Goal: Task Accomplishment & Management: Use online tool/utility

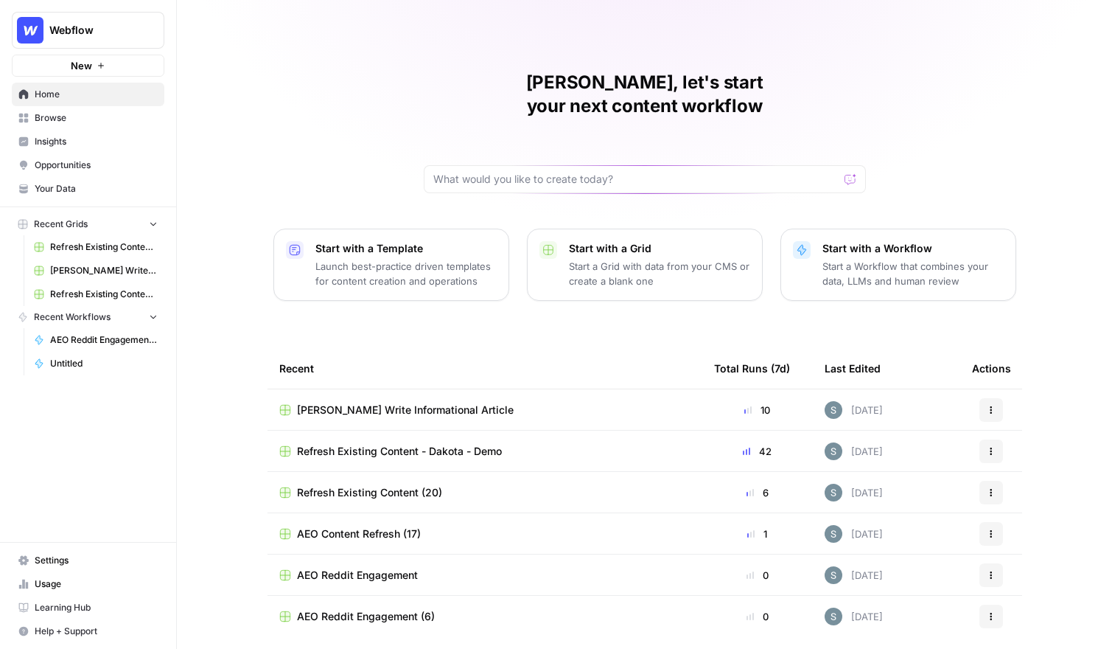
click at [582, 111] on div "Shanil, let's start your next content workflow" at bounding box center [645, 132] width 442 height 122
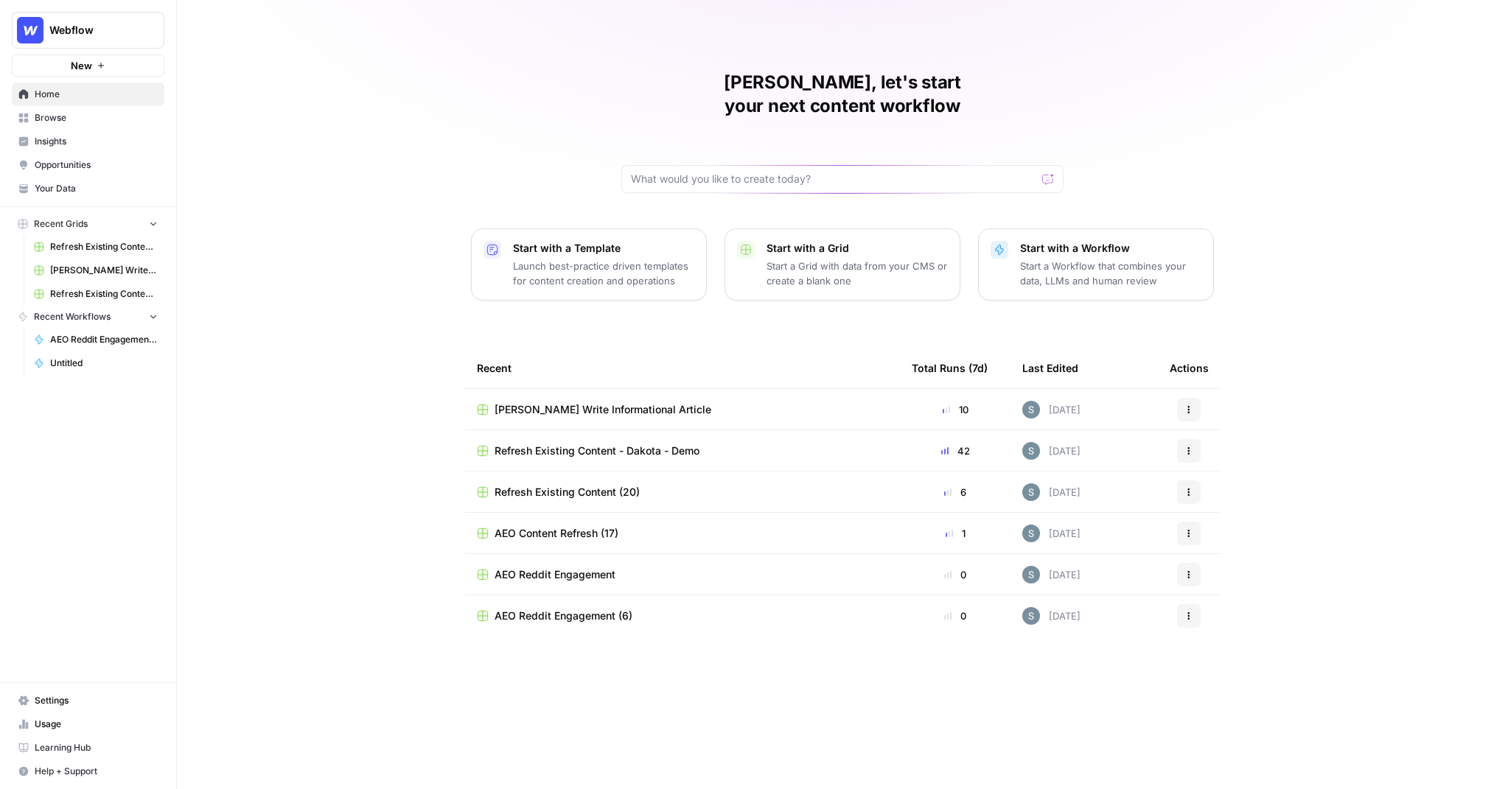
click at [102, 199] on link "Your Data" at bounding box center [88, 189] width 153 height 24
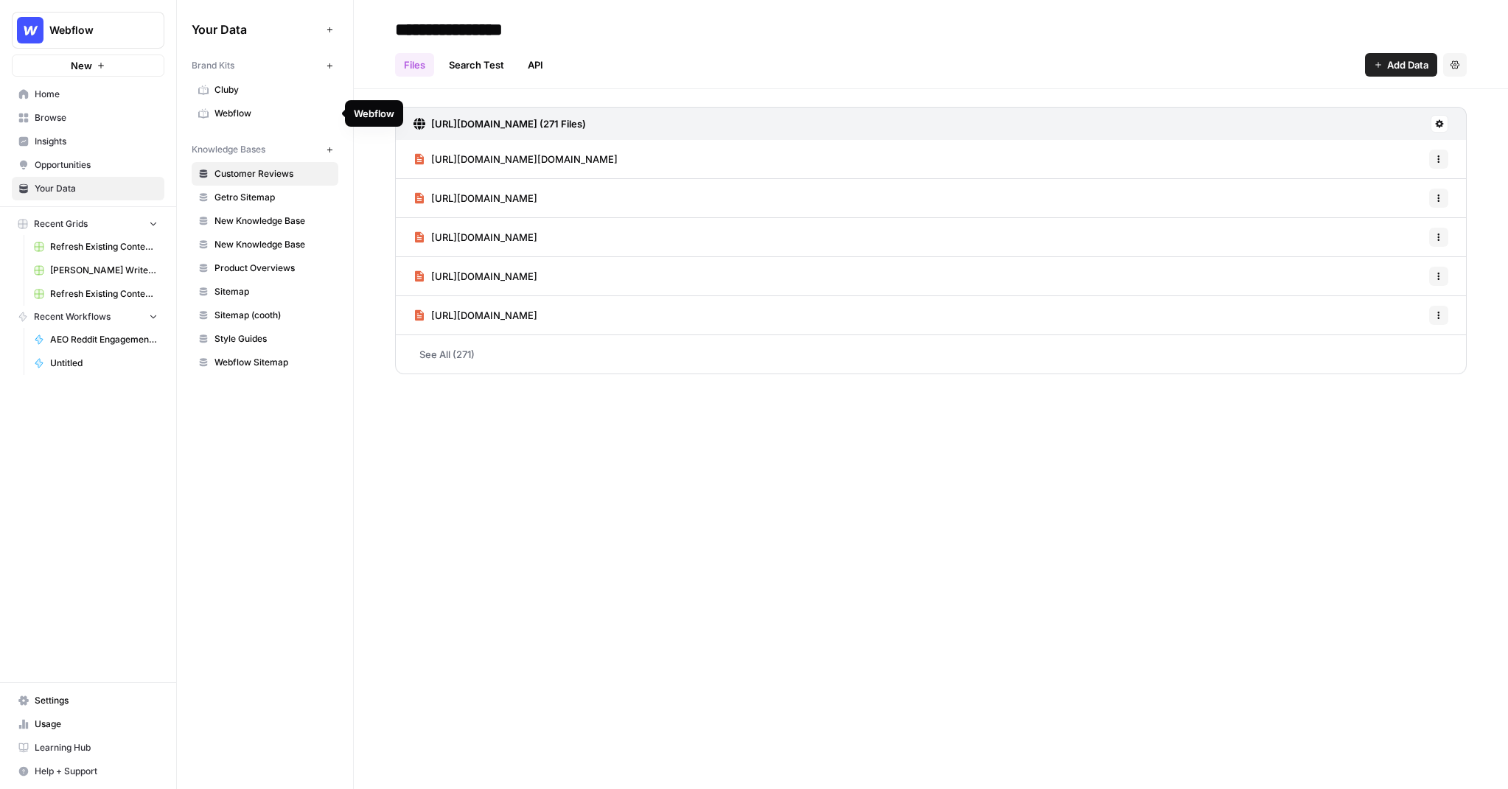
click at [270, 114] on span "Webflow" at bounding box center [272, 113] width 117 height 13
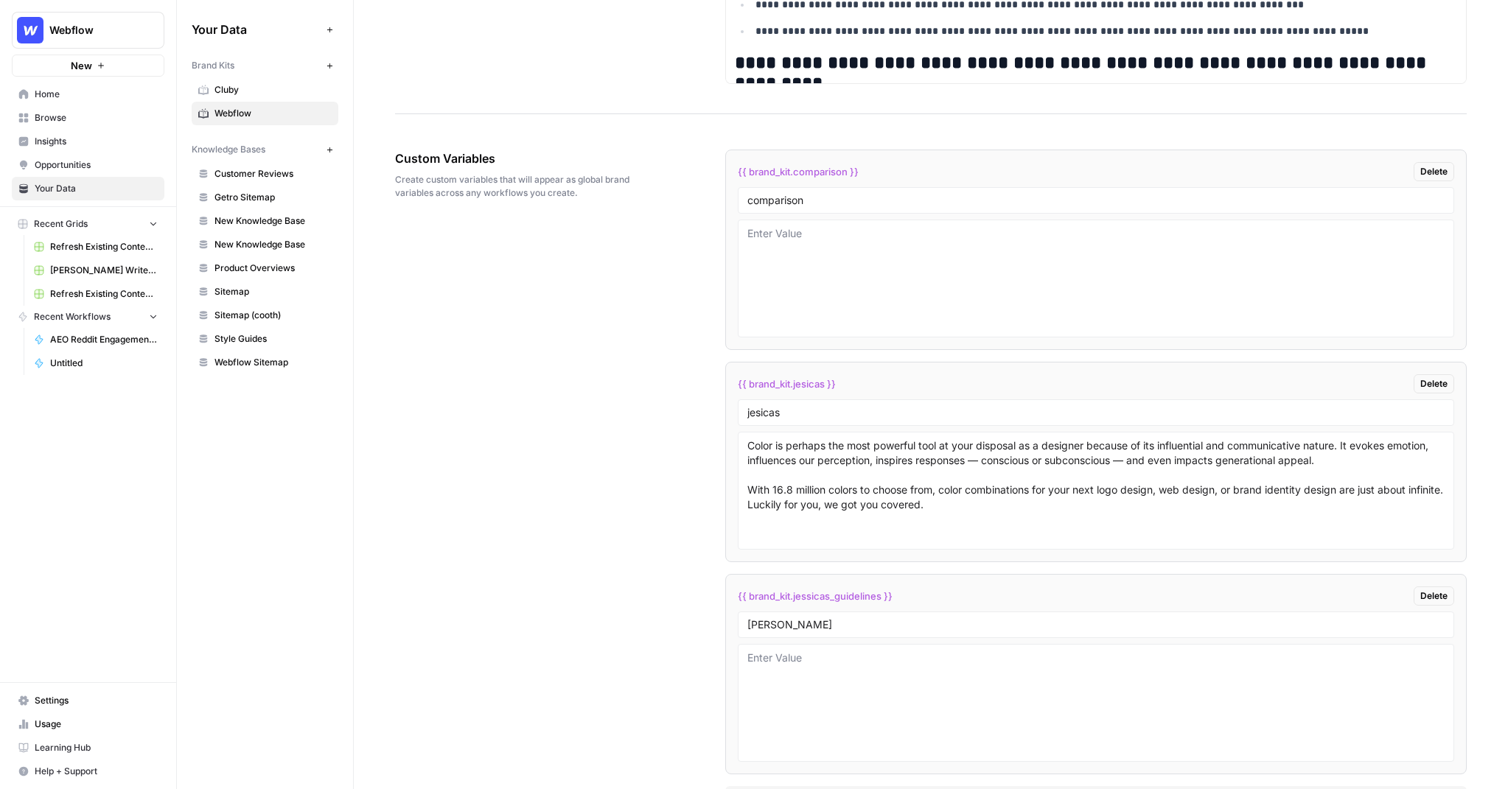
scroll to position [2288, 0]
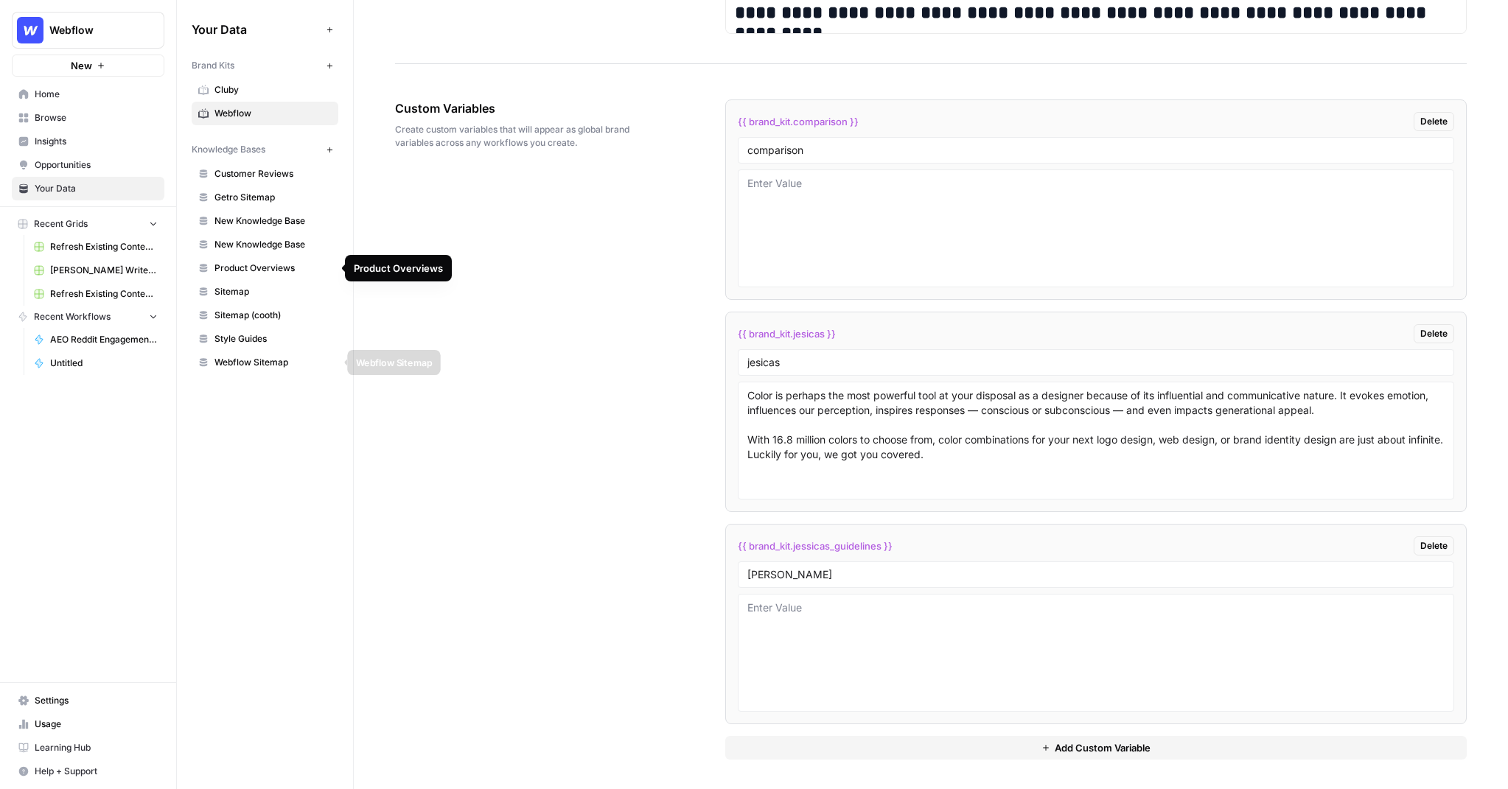
click at [287, 366] on span "Webflow Sitemap" at bounding box center [272, 362] width 117 height 13
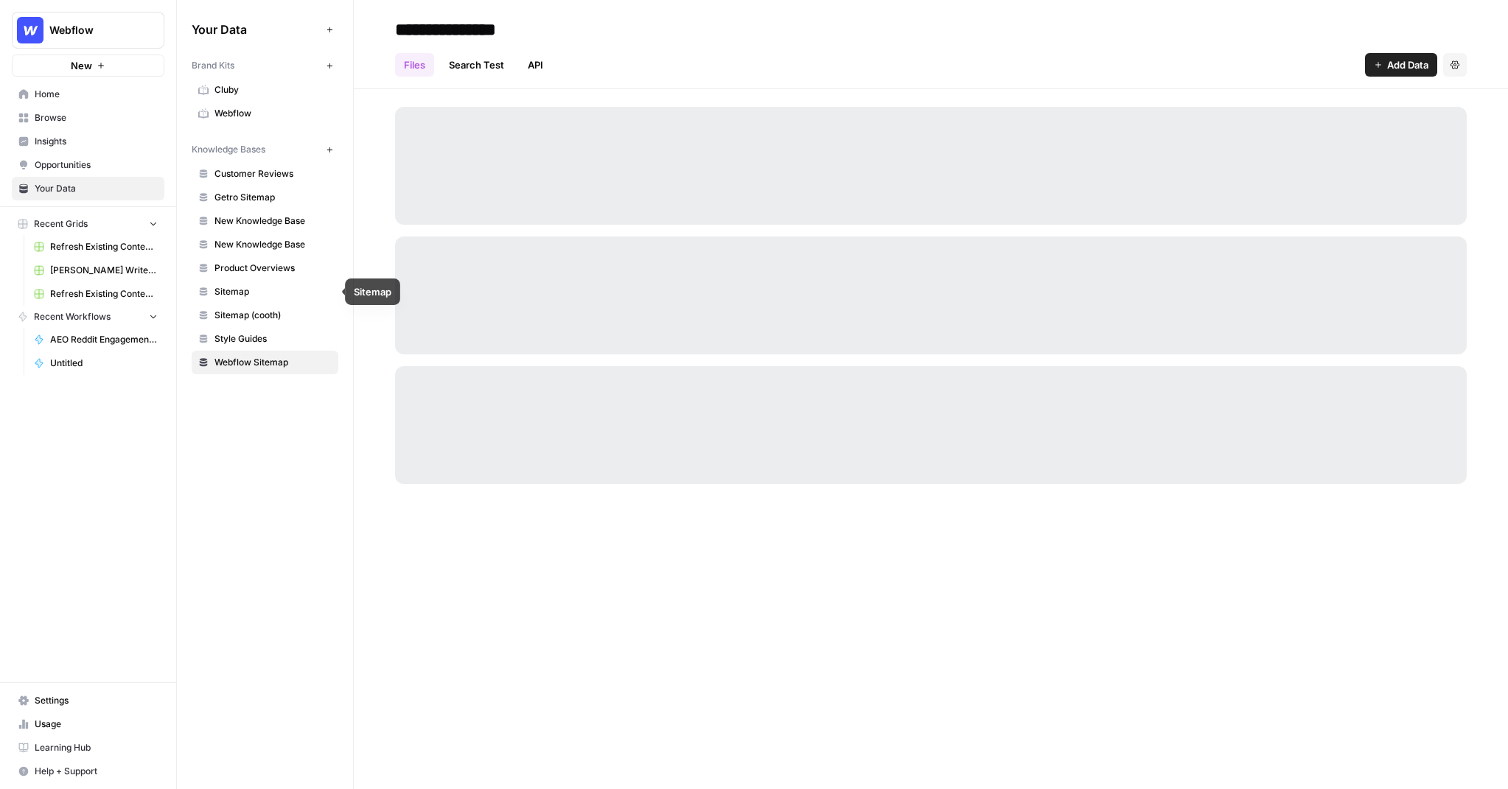
click at [291, 293] on span "Sitemap" at bounding box center [272, 291] width 117 height 13
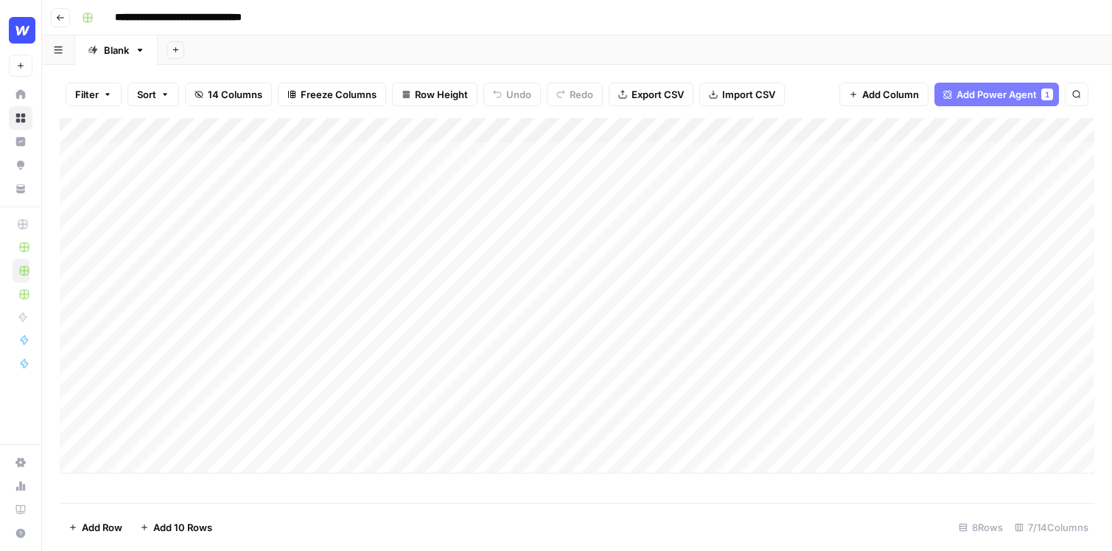
click at [216, 452] on div "Add Column" at bounding box center [577, 295] width 1035 height 355
type textarea "**********"
click at [560, 469] on div "Add Column" at bounding box center [577, 310] width 1035 height 385
click at [544, 511] on footer "Add Row Add 10 Rows 9 Rows 7/14 Columns" at bounding box center [577, 527] width 1035 height 48
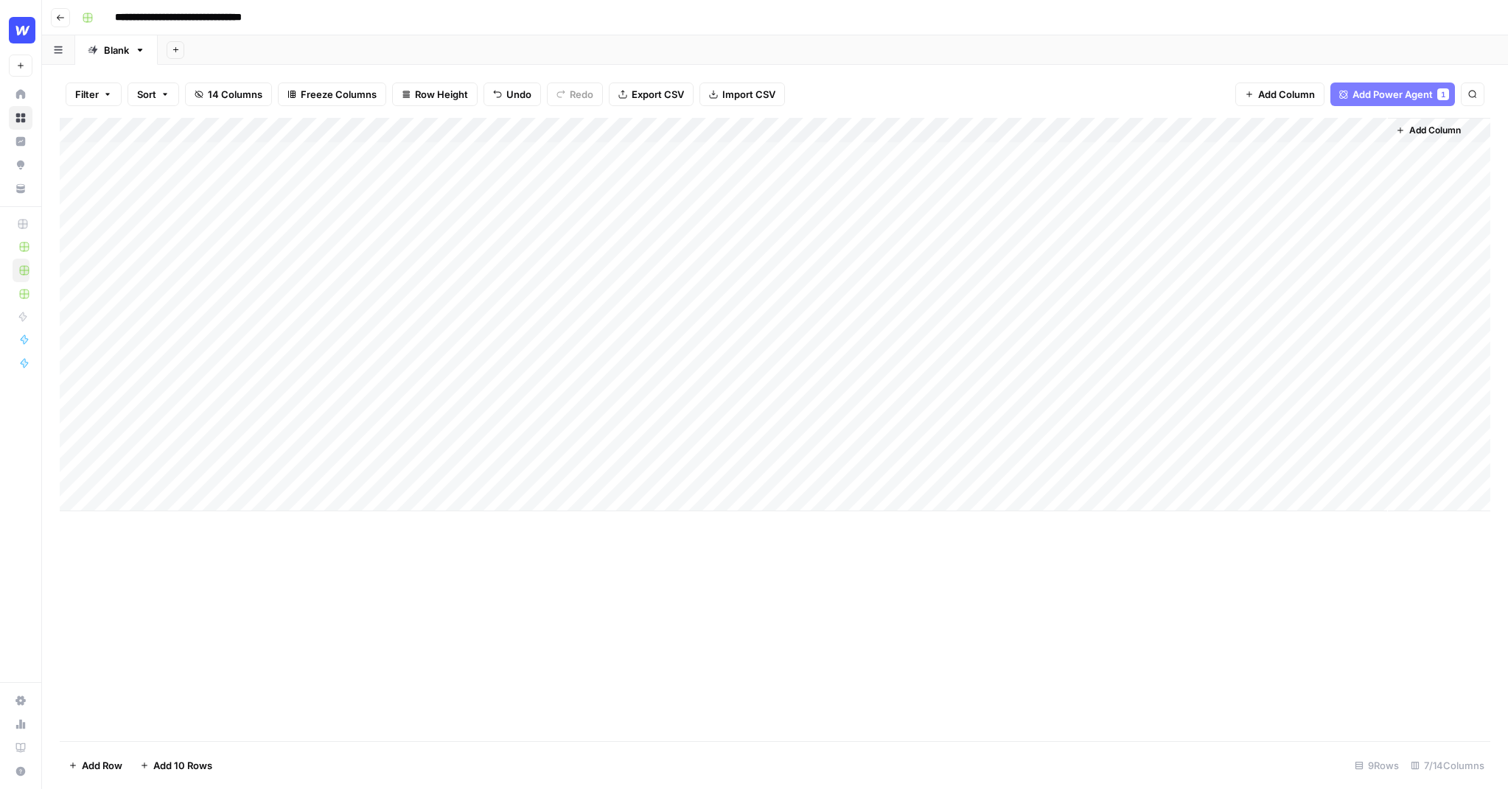
click at [411, 462] on div "Add Column" at bounding box center [775, 315] width 1430 height 394
click at [497, 131] on div "Add Column" at bounding box center [775, 315] width 1430 height 394
click at [364, 273] on span "Edit Workflow" at bounding box center [397, 275] width 129 height 15
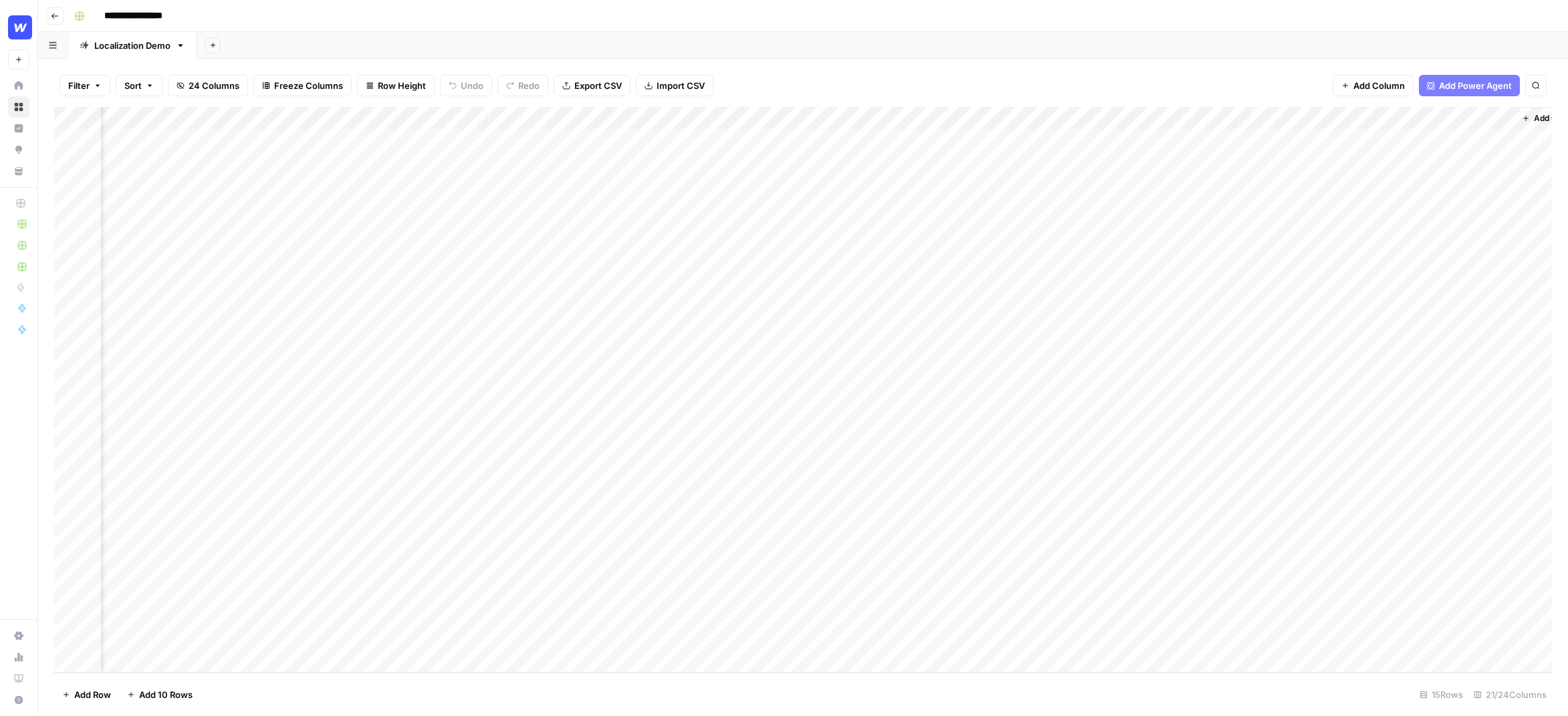
scroll to position [0, 1475]
click at [1008, 150] on div "Add Column" at bounding box center [803, 389] width 1498 height 565
click at [1008, 142] on div "Add Column" at bounding box center [803, 389] width 1498 height 565
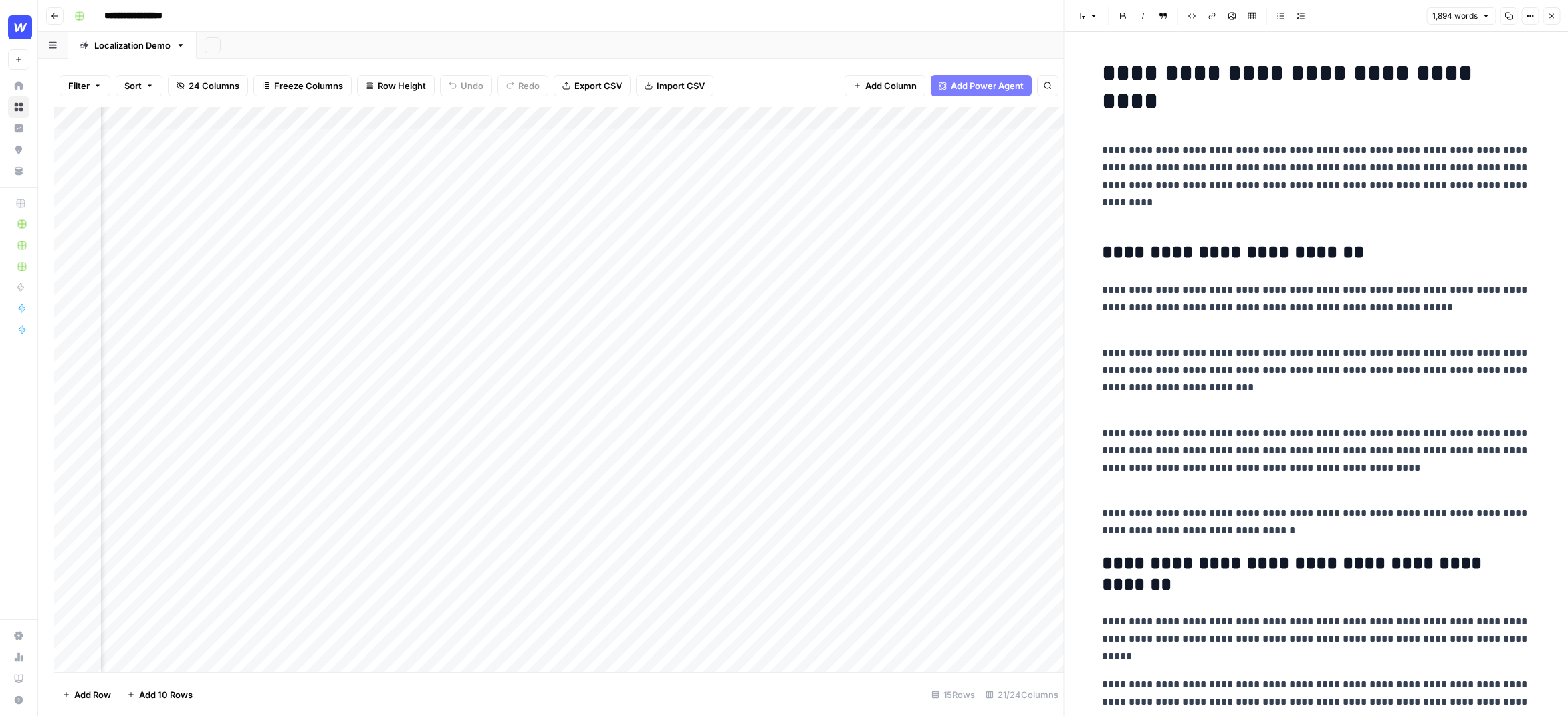
click at [1008, 321] on p "**********" at bounding box center [1317, 307] width 428 height 52
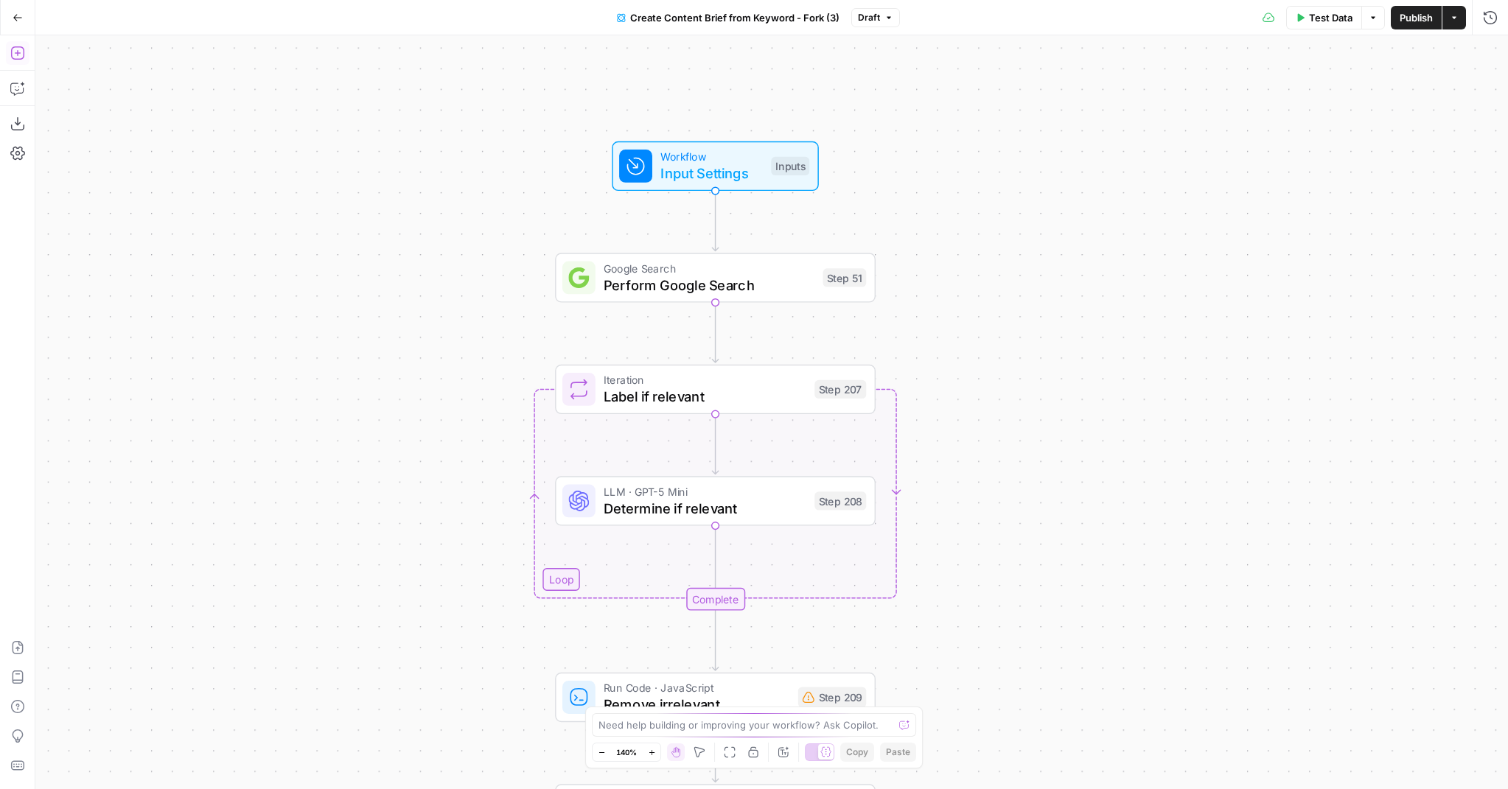
click at [22, 51] on icon "button" at bounding box center [17, 53] width 15 height 15
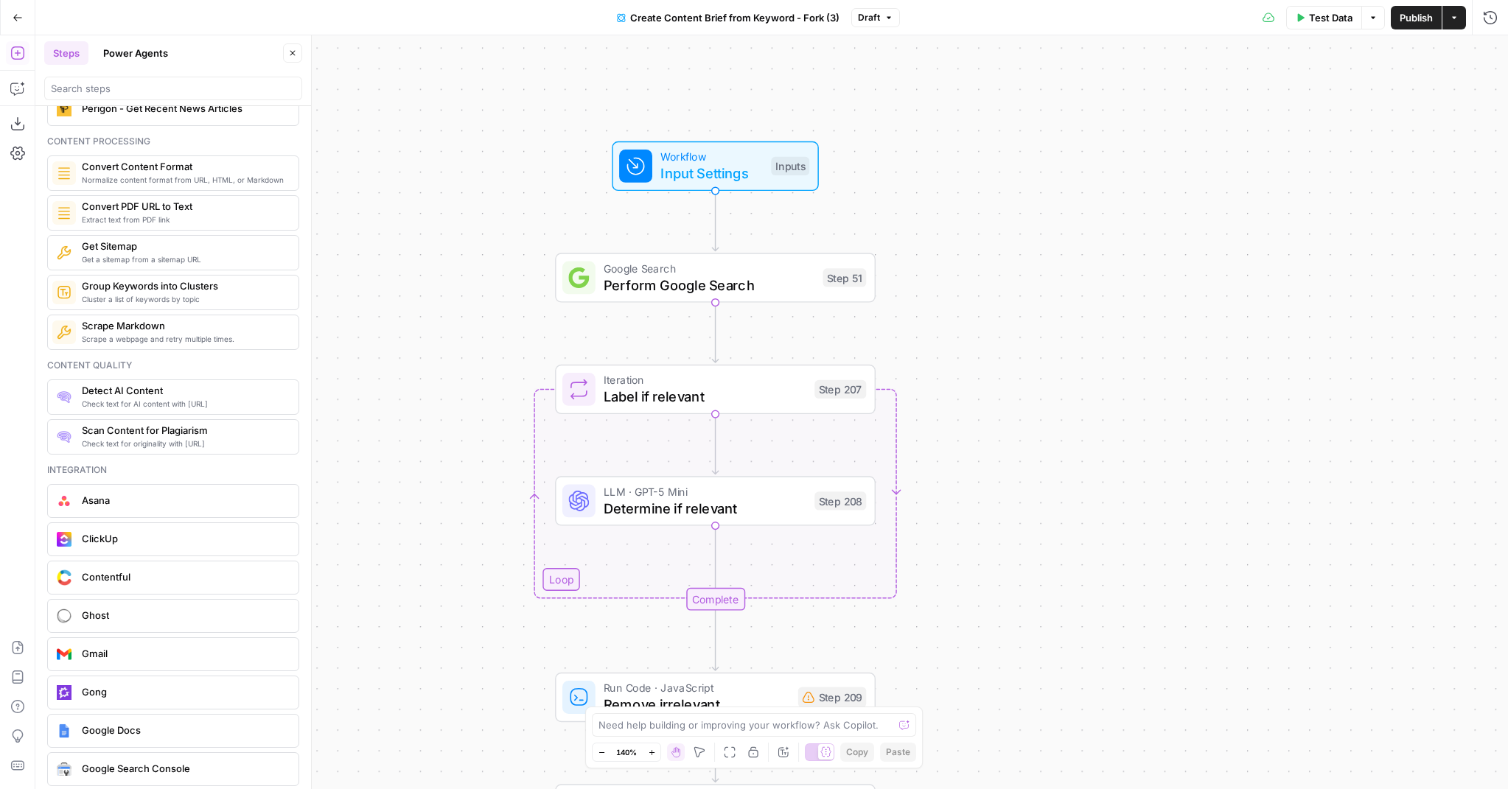
scroll to position [2375, 0]
click at [134, 46] on button "Power Agents" at bounding box center [135, 53] width 83 height 24
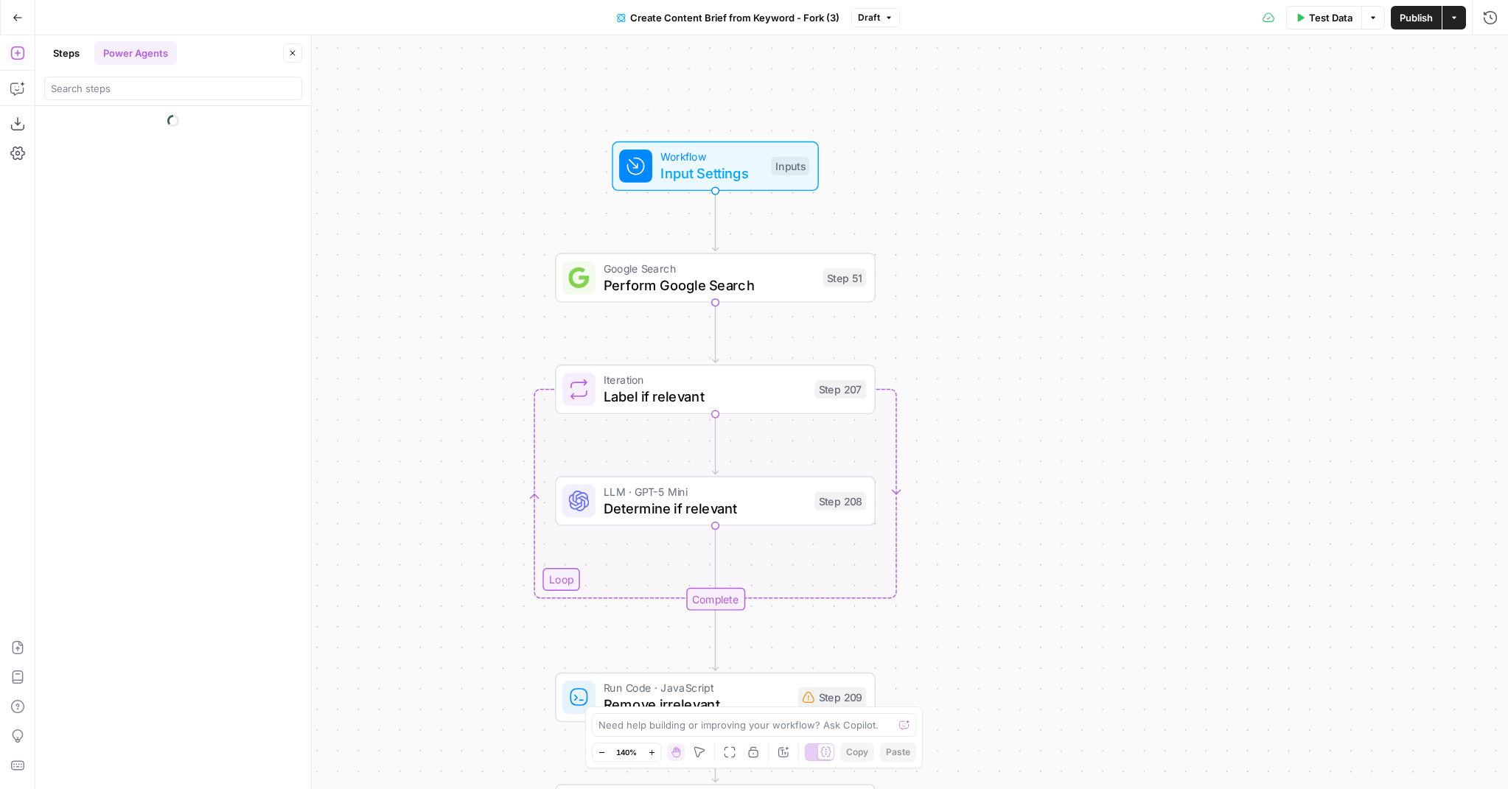
scroll to position [0, 0]
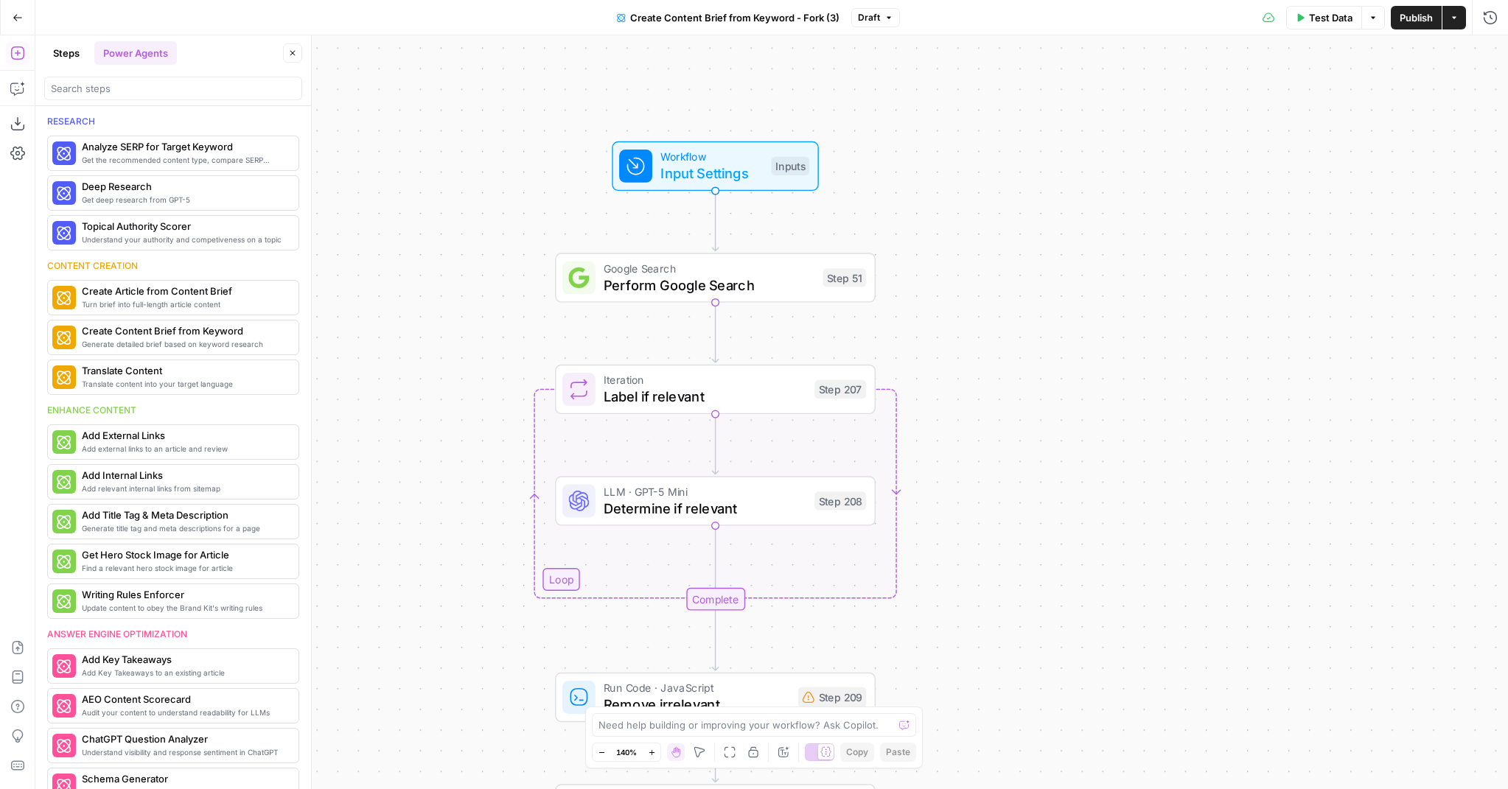
click at [295, 60] on button "Close" at bounding box center [292, 52] width 19 height 19
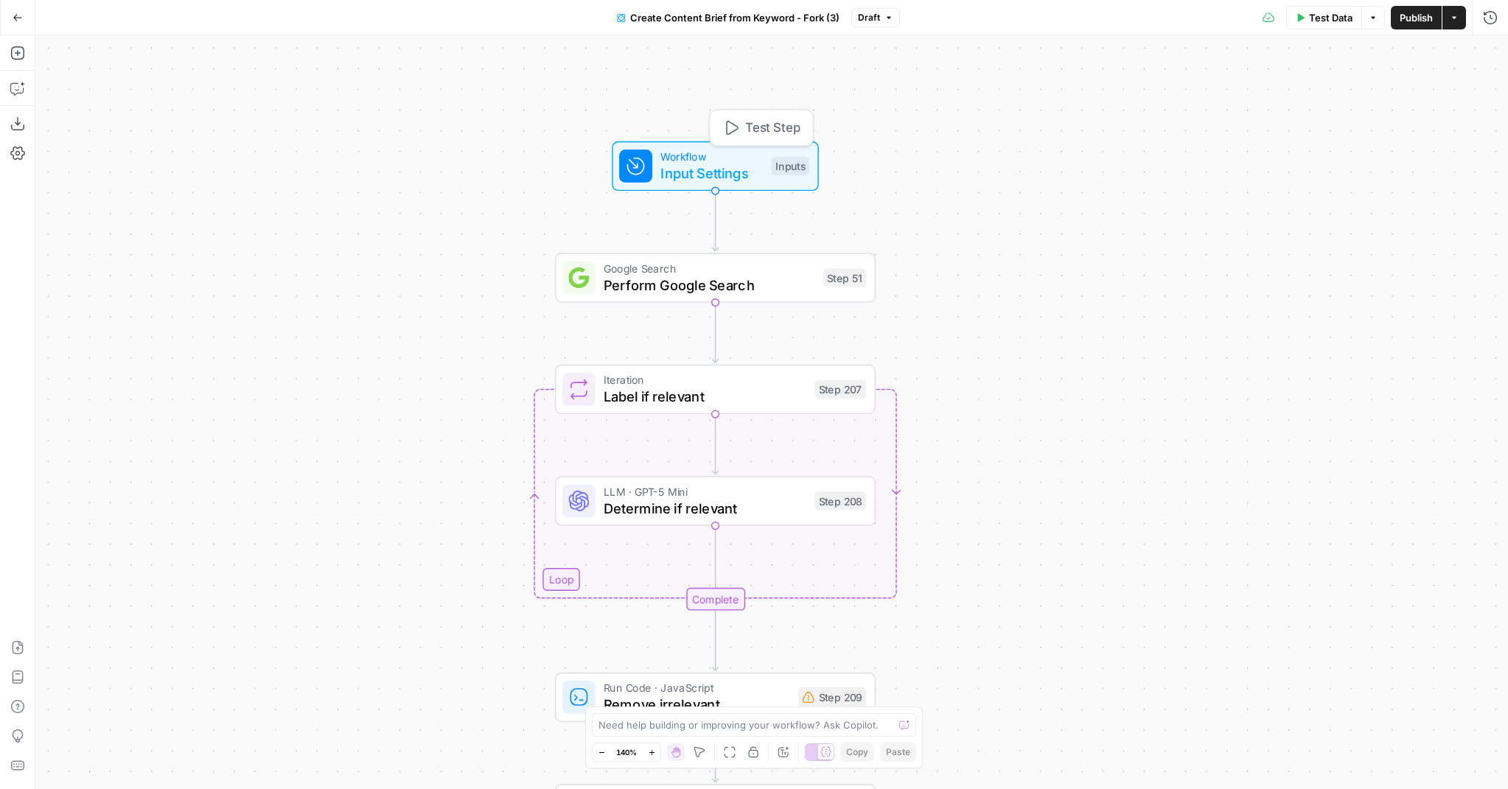
click at [699, 155] on span "Workflow" at bounding box center [711, 157] width 102 height 16
click at [1486, 54] on icon "button" at bounding box center [1489, 53] width 9 height 9
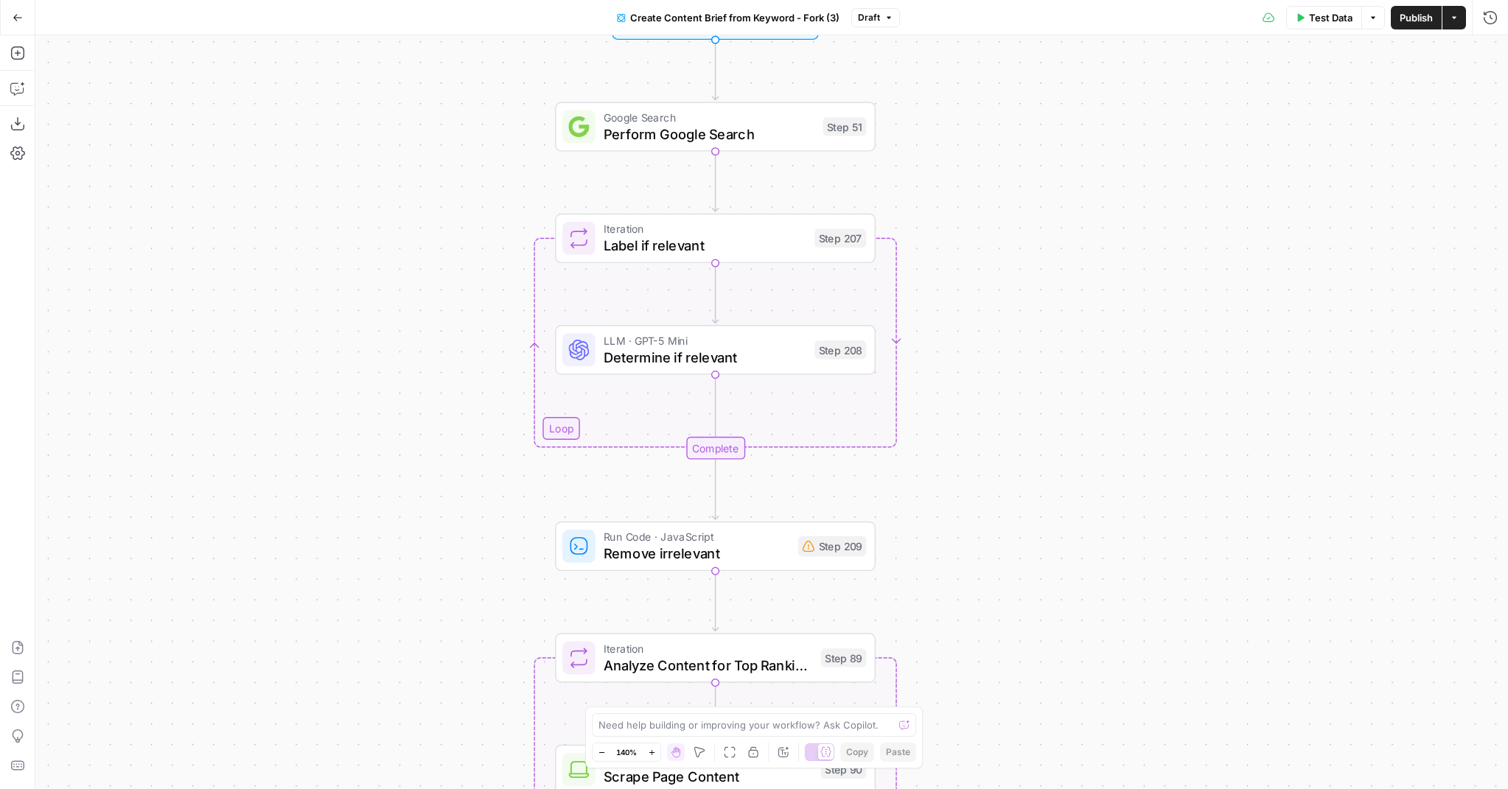
drag, startPoint x: 960, startPoint y: 408, endPoint x: 959, endPoint y: 256, distance: 151.1
click at [959, 256] on div "Workflow Input Settings Inputs Google Search Perform Google Search Step 51 Loop…" at bounding box center [771, 412] width 1472 height 754
click at [712, 247] on span "Label if relevant" at bounding box center [704, 245] width 203 height 21
click at [729, 359] on span "Determine if relevant" at bounding box center [704, 357] width 203 height 21
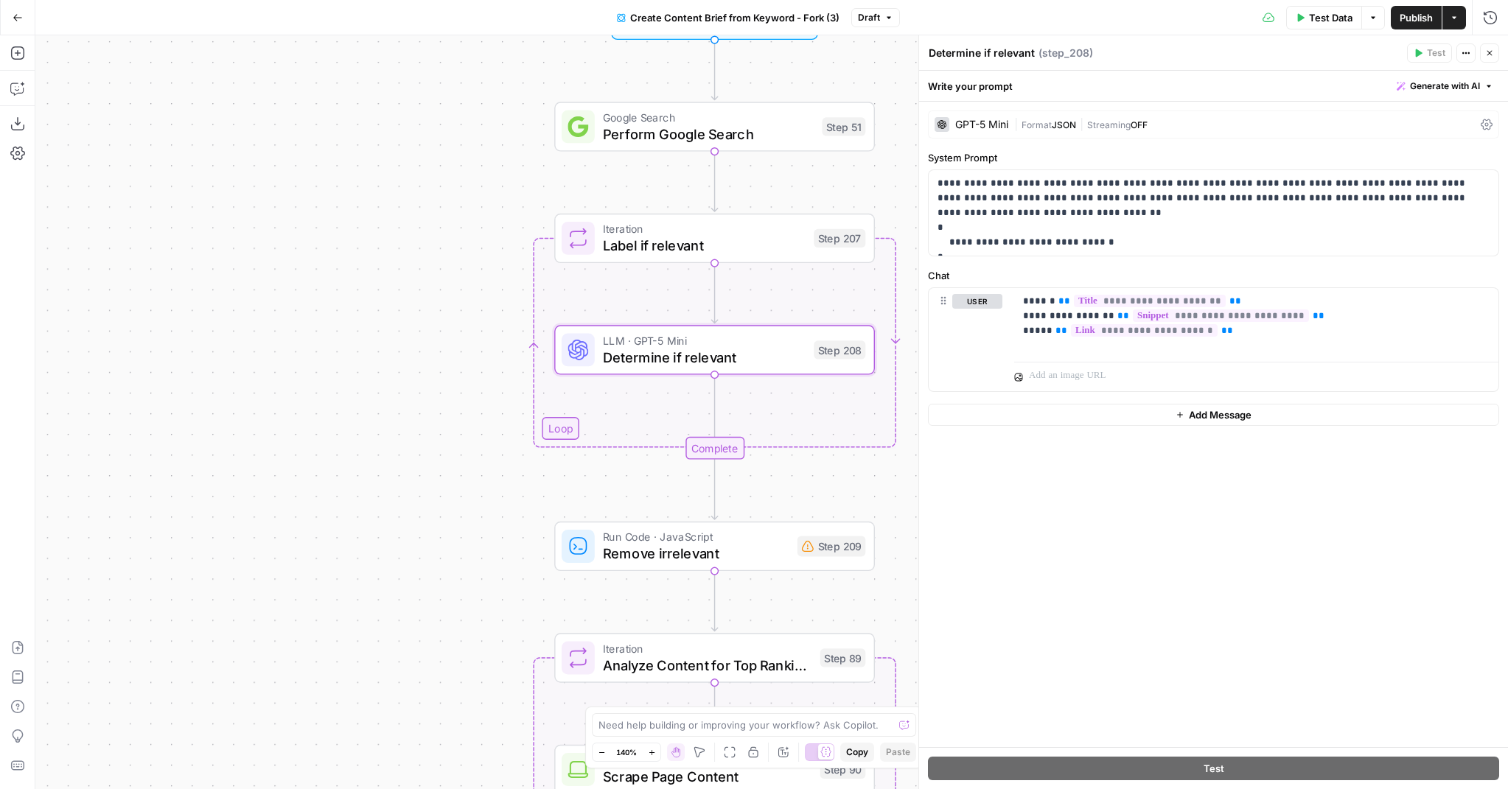
click at [1483, 49] on button "Close" at bounding box center [1489, 52] width 19 height 19
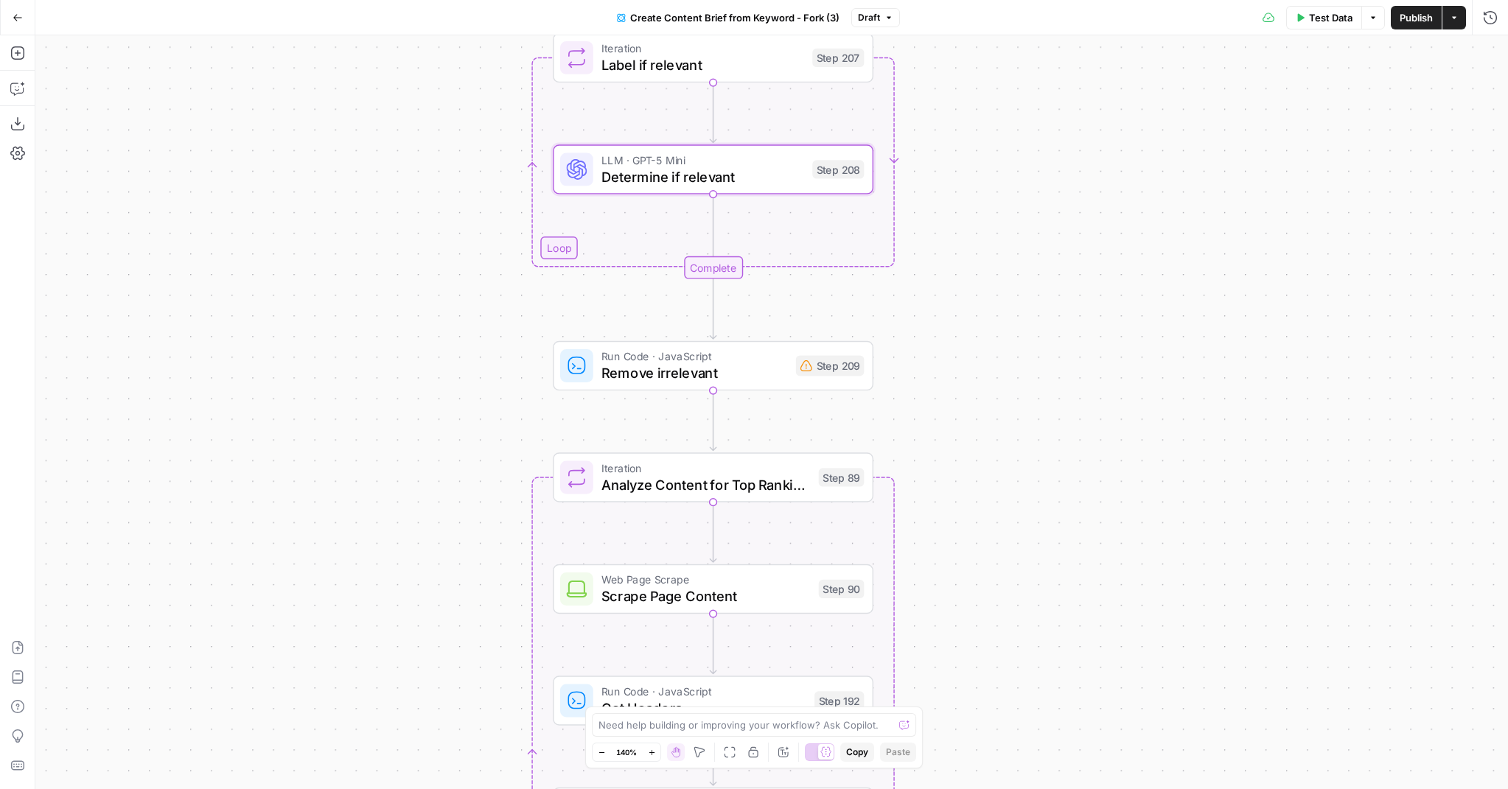
drag, startPoint x: 1066, startPoint y: 444, endPoint x: 1069, endPoint y: 224, distance: 219.6
click at [1069, 223] on div "Workflow Input Settings Inputs Google Search Perform Google Search Step 51 Loop…" at bounding box center [771, 412] width 1472 height 754
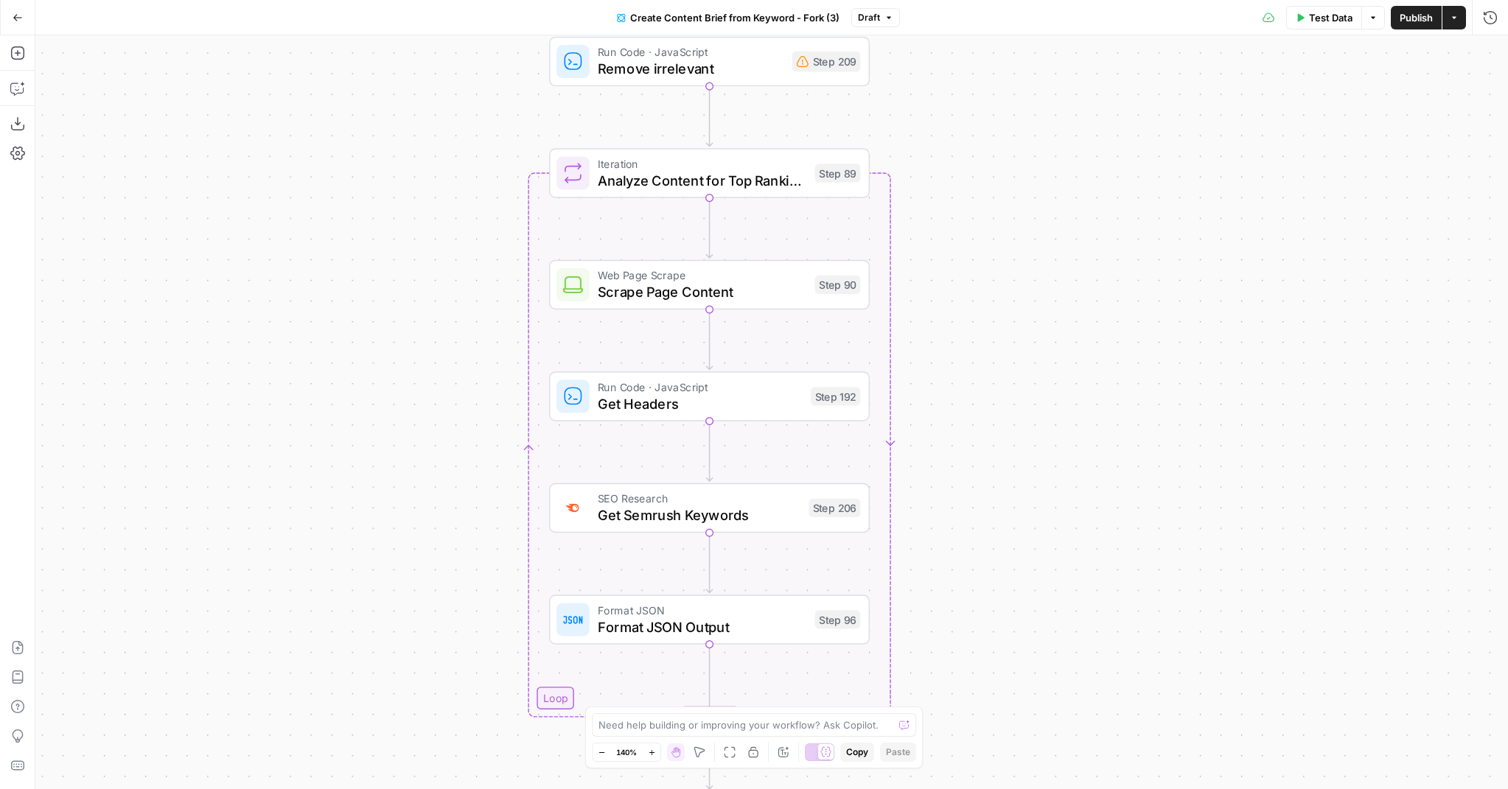
drag, startPoint x: 1016, startPoint y: 395, endPoint x: 1013, endPoint y: 108, distance: 287.4
click at [1013, 108] on div "Workflow Input Settings Inputs Google Search Perform Google Search Step 51 Loop…" at bounding box center [771, 412] width 1472 height 754
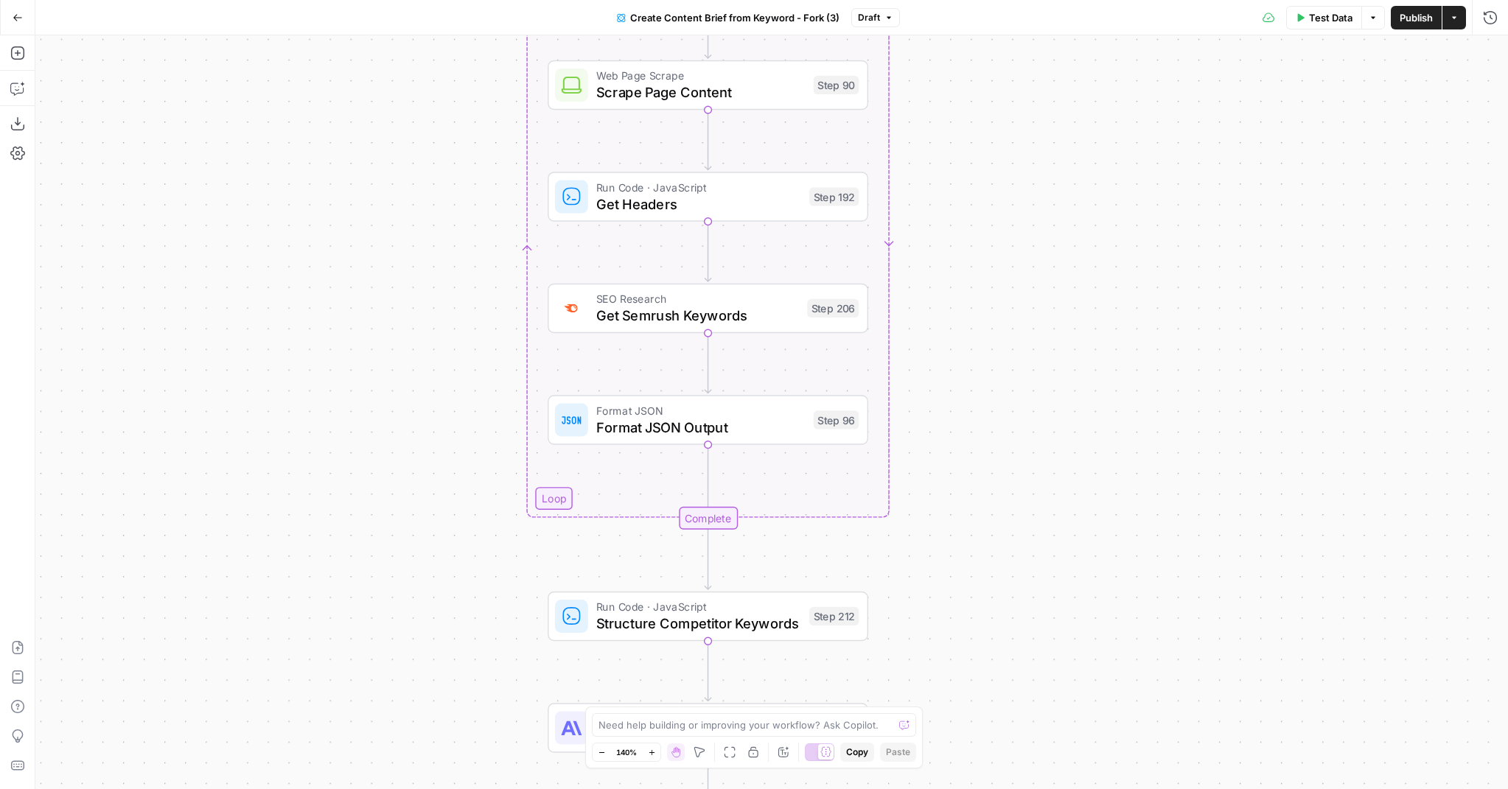
drag, startPoint x: 1071, startPoint y: 504, endPoint x: 1066, endPoint y: 327, distance: 176.9
click at [1066, 327] on div "Workflow Input Settings Inputs Google Search Perform Google Search Step 51 Loop…" at bounding box center [771, 412] width 1472 height 754
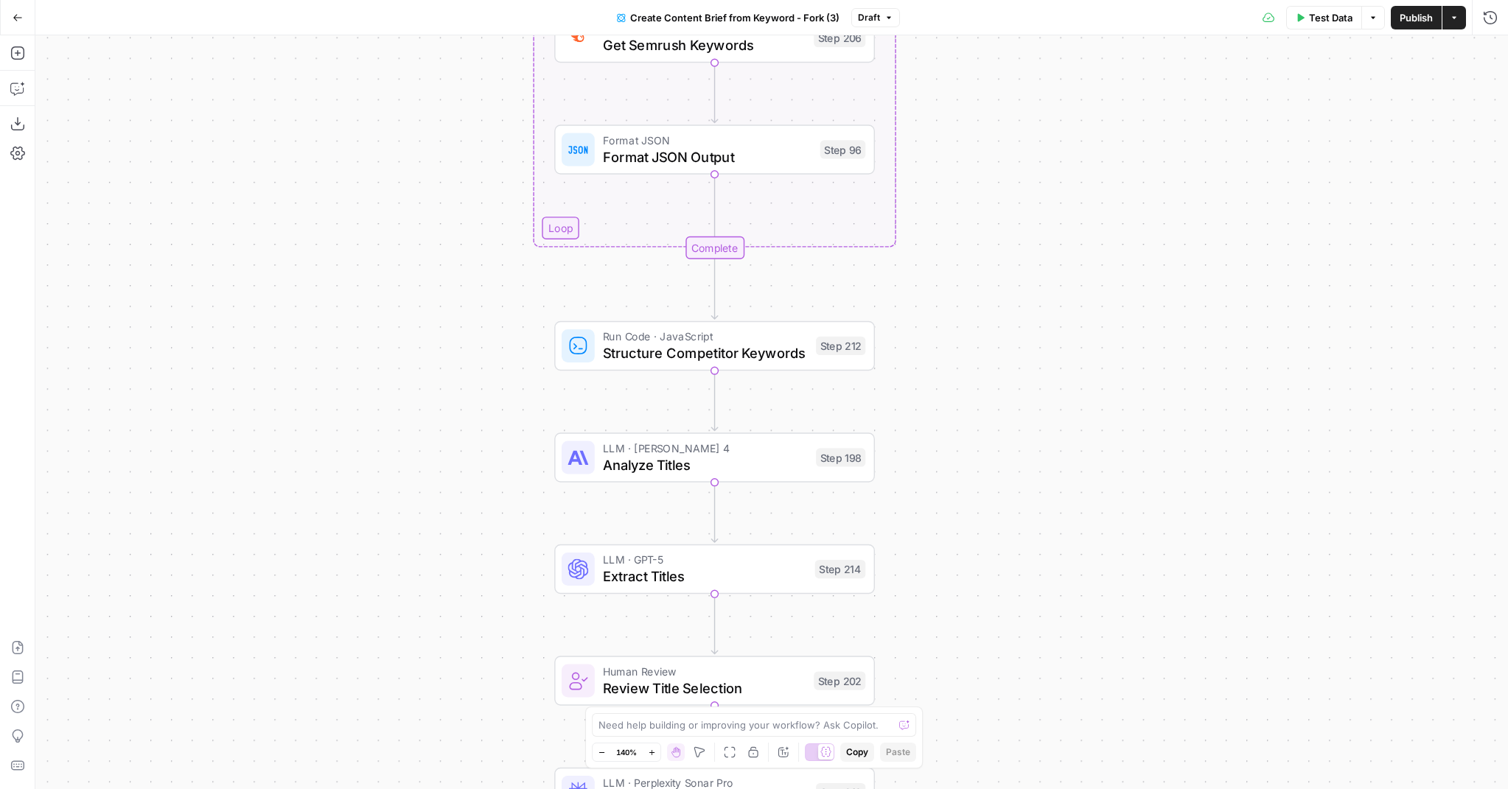
drag, startPoint x: 1041, startPoint y: 534, endPoint x: 1047, endPoint y: 258, distance: 275.7
click at [1047, 258] on div "Workflow Input Settings Inputs Google Search Perform Google Search Step 51 Loop…" at bounding box center [771, 412] width 1472 height 754
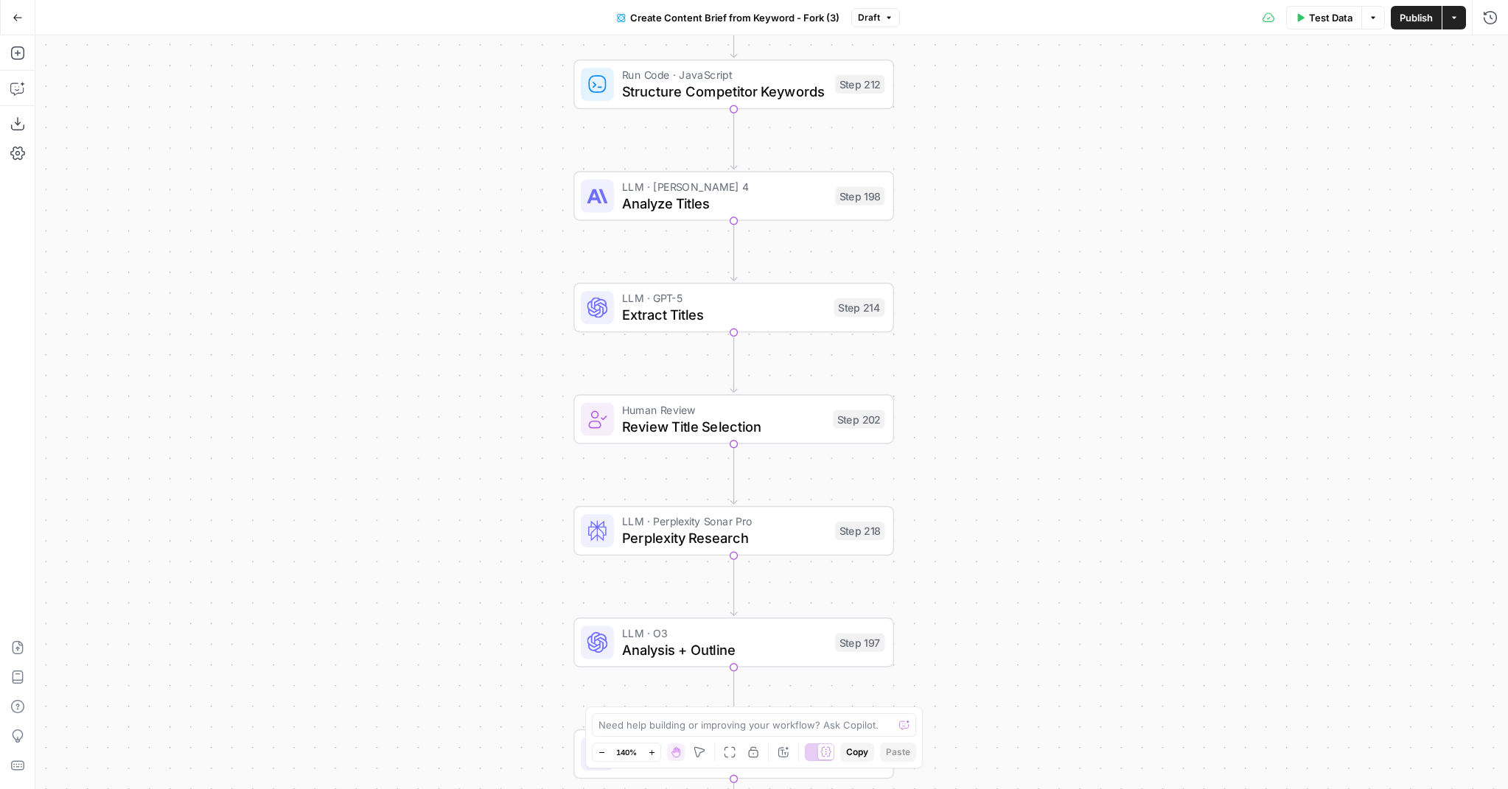
drag, startPoint x: 1023, startPoint y: 381, endPoint x: 1042, endPoint y: 125, distance: 257.2
click at [1042, 125] on div "Workflow Input Settings Inputs Google Search Perform Google Search Step 51 Loop…" at bounding box center [771, 412] width 1472 height 754
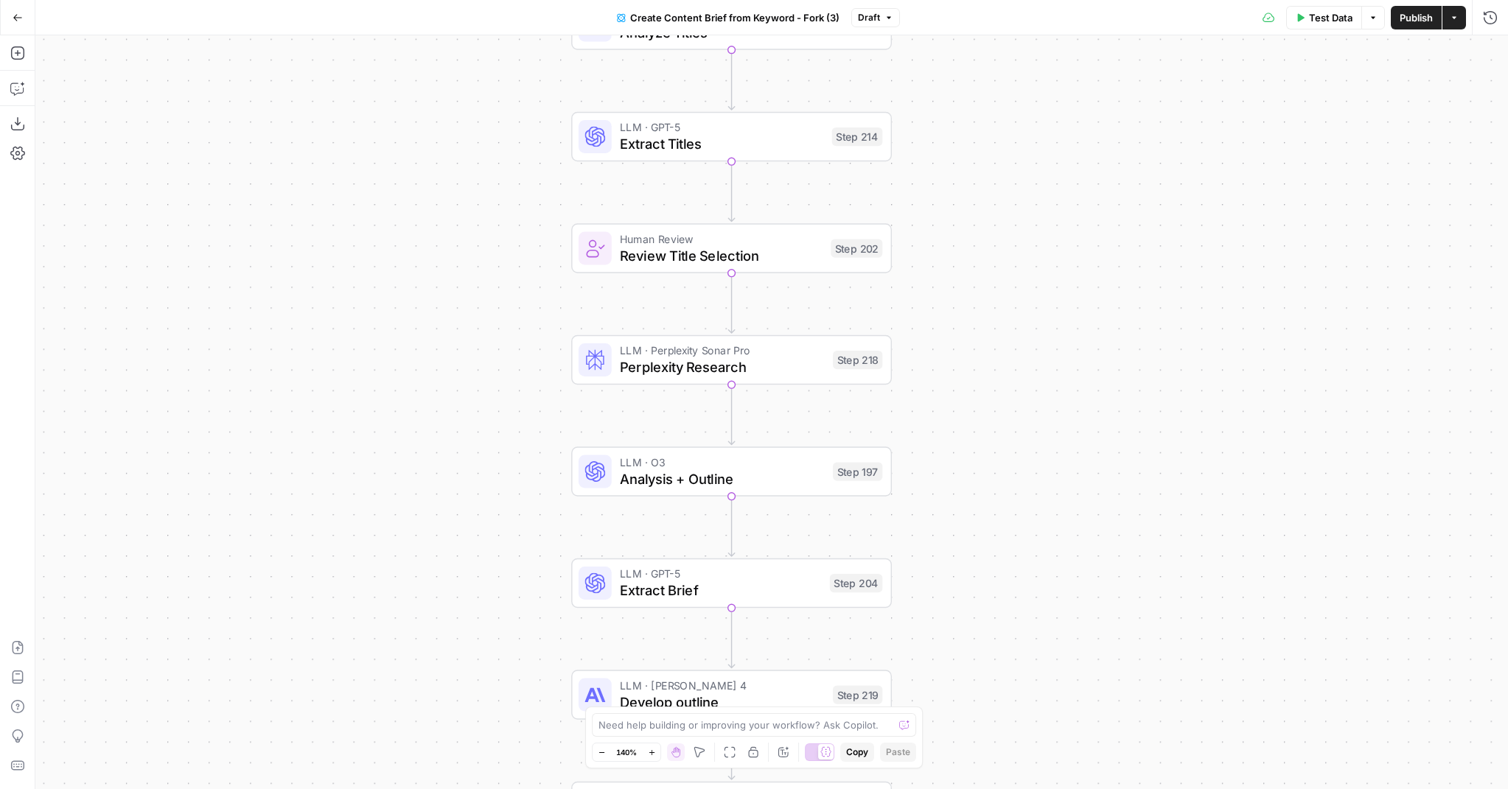
drag, startPoint x: 1022, startPoint y: 682, endPoint x: 1020, endPoint y: 511, distance: 171.0
click at [1020, 511] on div "Workflow Input Settings Inputs Google Search Perform Google Search Step 51 Loop…" at bounding box center [771, 412] width 1472 height 754
click at [710, 475] on span "Analysis + Outline" at bounding box center [722, 479] width 205 height 21
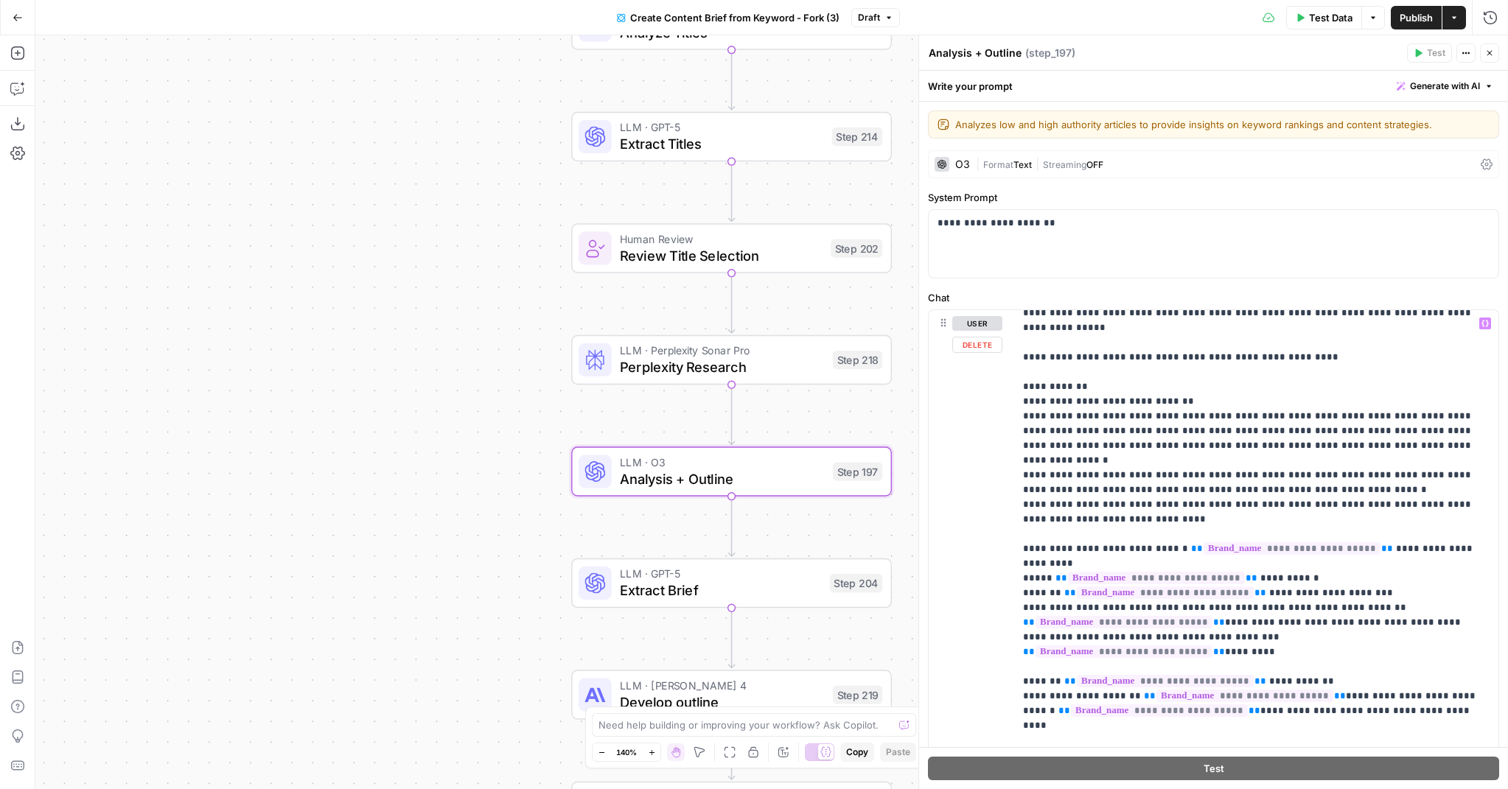
scroll to position [1860, 0]
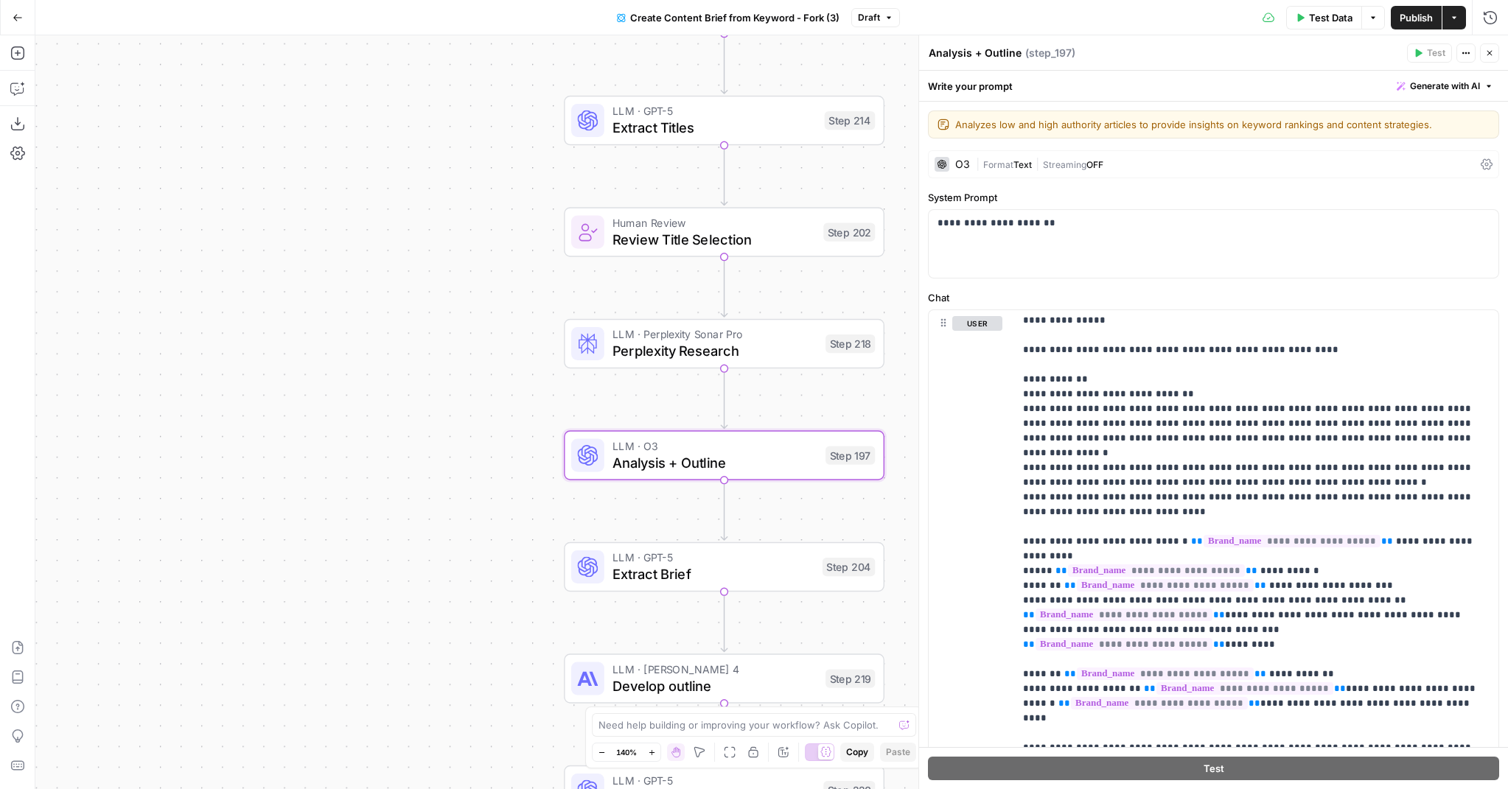
drag, startPoint x: 500, startPoint y: 581, endPoint x: 489, endPoint y: 560, distance: 23.1
click at [490, 561] on div "Workflow Input Settings Inputs Google Search Perform Google Search Step 51 Loop…" at bounding box center [771, 412] width 1472 height 754
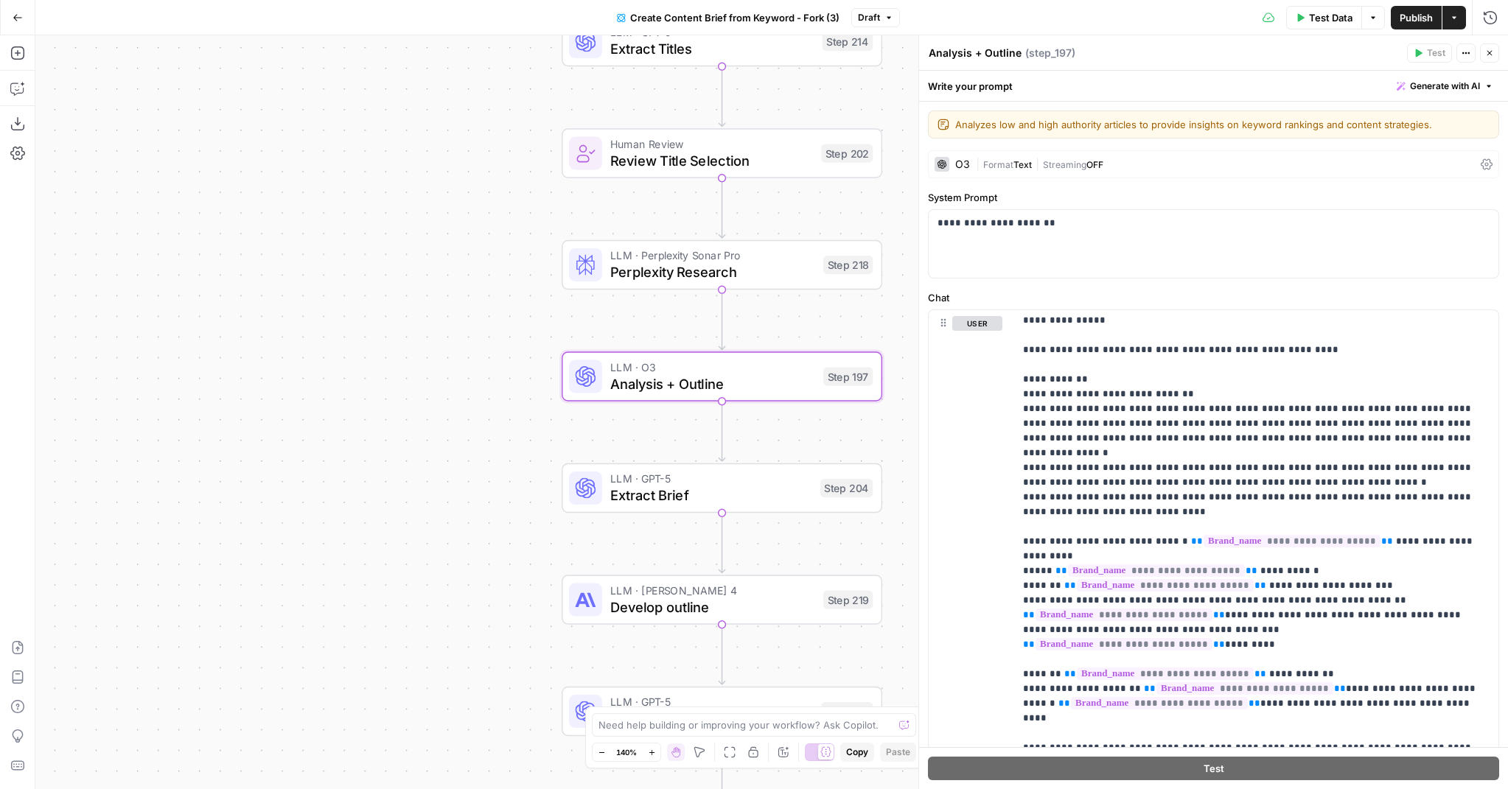
drag, startPoint x: 416, startPoint y: 579, endPoint x: 416, endPoint y: 503, distance: 76.6
click at [416, 503] on div "Workflow Input Settings Inputs Google Search Perform Google Search Step 51 Loop…" at bounding box center [771, 412] width 1472 height 754
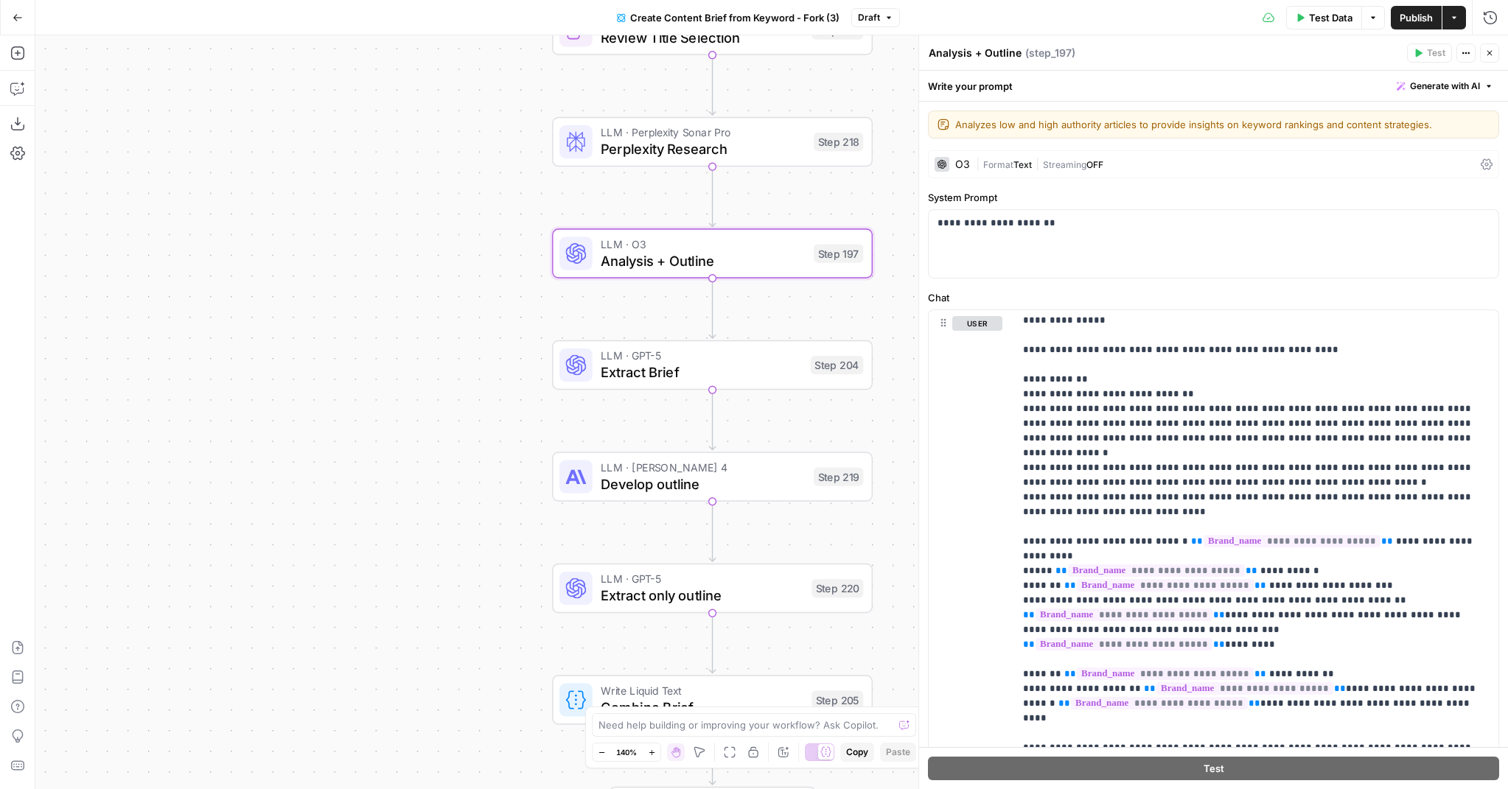
drag, startPoint x: 436, startPoint y: 613, endPoint x: 426, endPoint y: 492, distance: 122.0
click at [426, 492] on div "Workflow Input Settings Inputs Google Search Perform Google Search Step 51 Loop…" at bounding box center [771, 412] width 1472 height 754
click at [14, 96] on button "Copilot" at bounding box center [18, 89] width 24 height 24
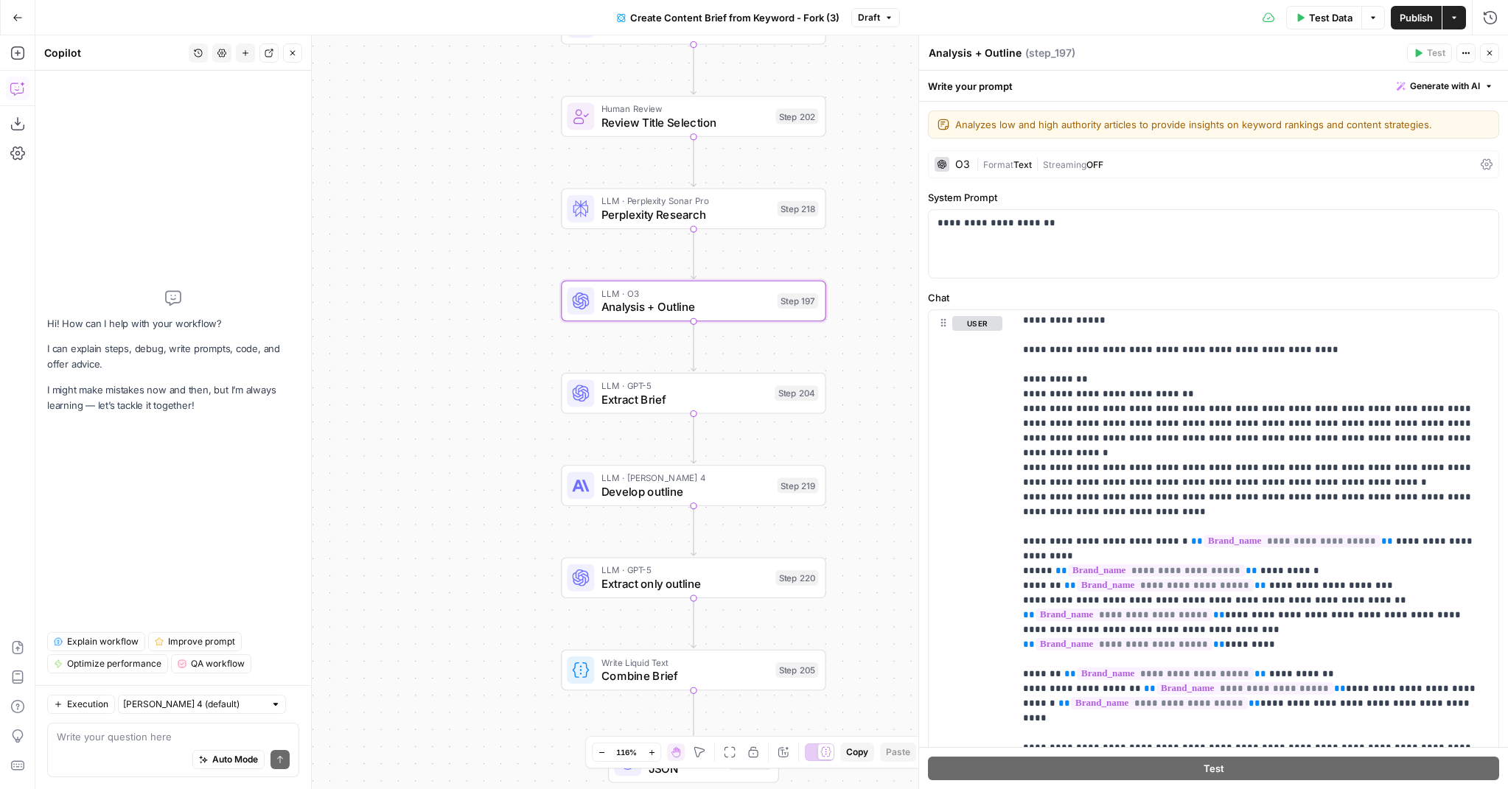
click at [295, 57] on button "Close" at bounding box center [292, 52] width 19 height 19
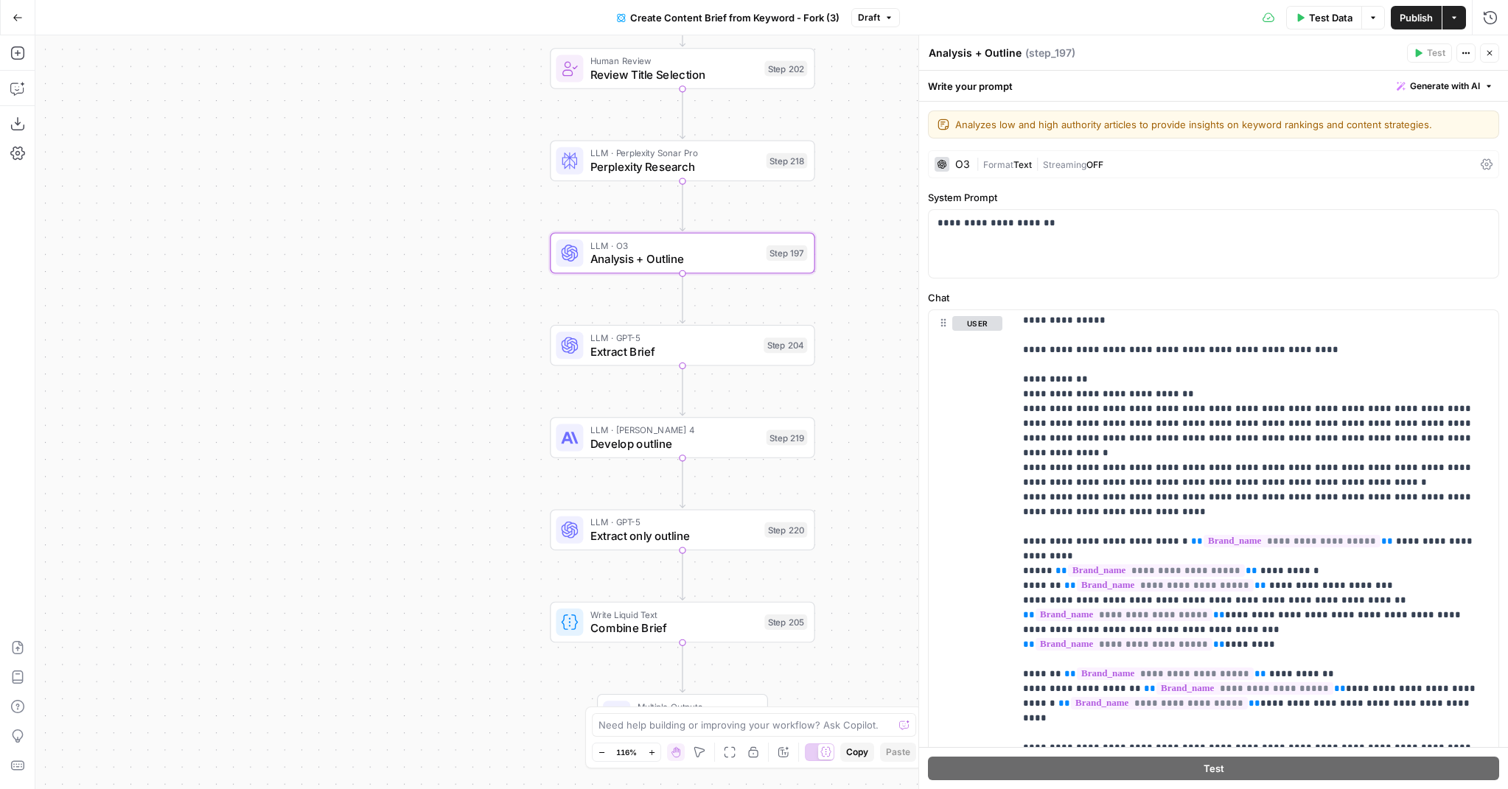
drag, startPoint x: 412, startPoint y: 415, endPoint x: 401, endPoint y: 367, distance: 49.2
click at [401, 367] on div "Workflow Input Settings Inputs Google Search Perform Google Search Step 51 Loop…" at bounding box center [771, 412] width 1472 height 754
click at [1454, 19] on icon "button" at bounding box center [1454, 17] width 9 height 9
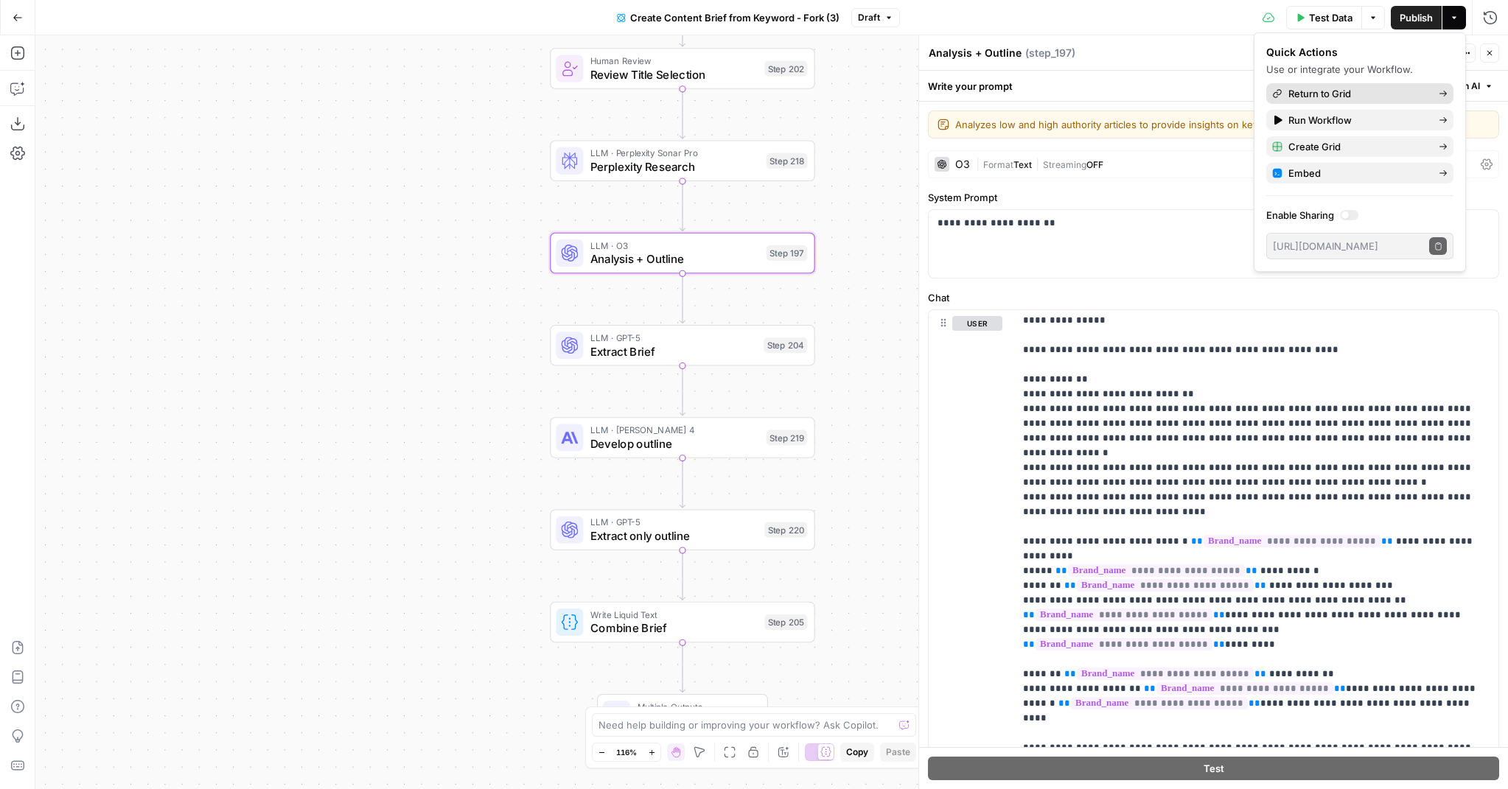
click at [1355, 94] on span "Return to Grid" at bounding box center [1357, 93] width 139 height 15
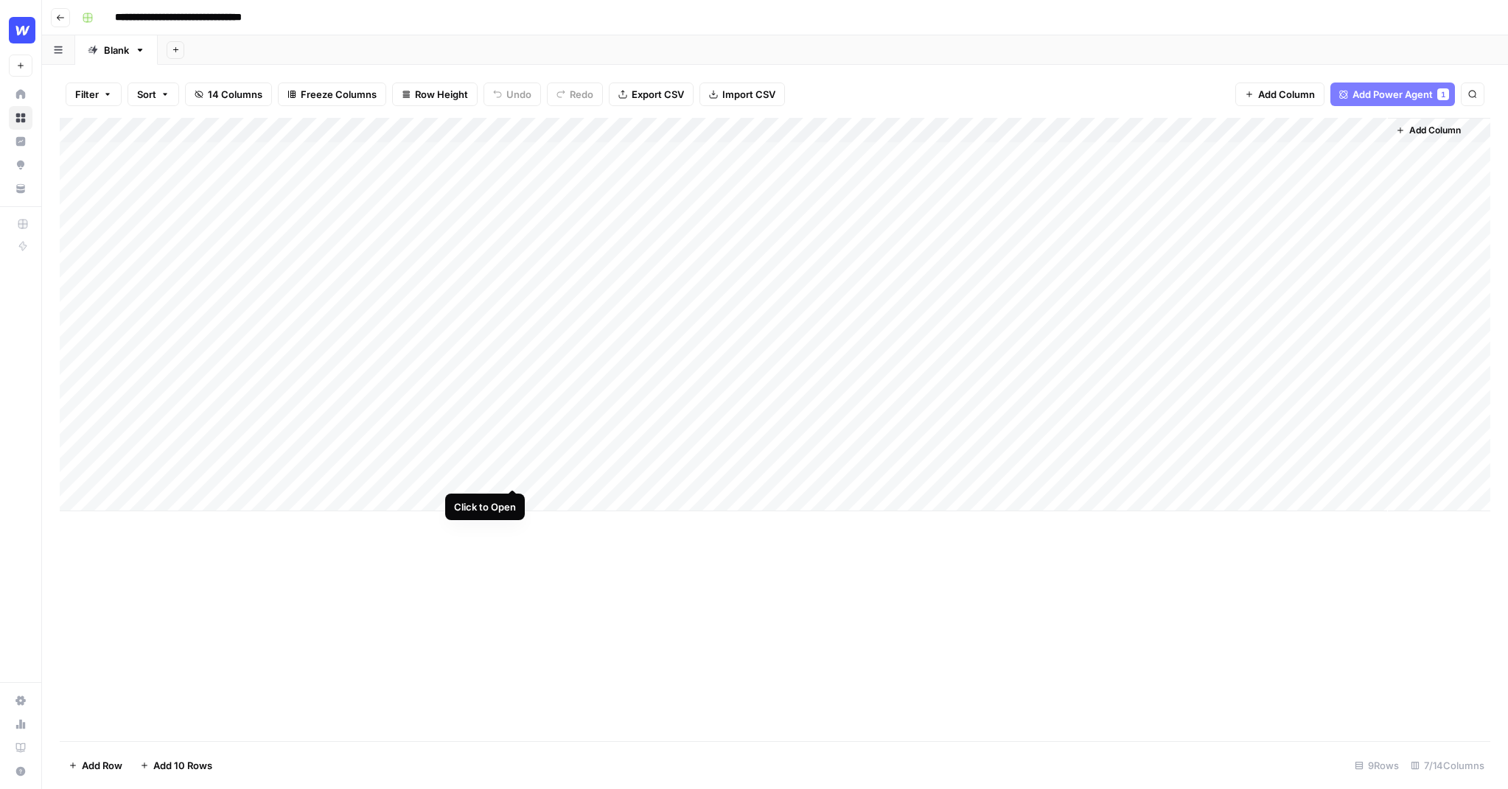
click at [513, 458] on div "Add Column" at bounding box center [775, 315] width 1430 height 394
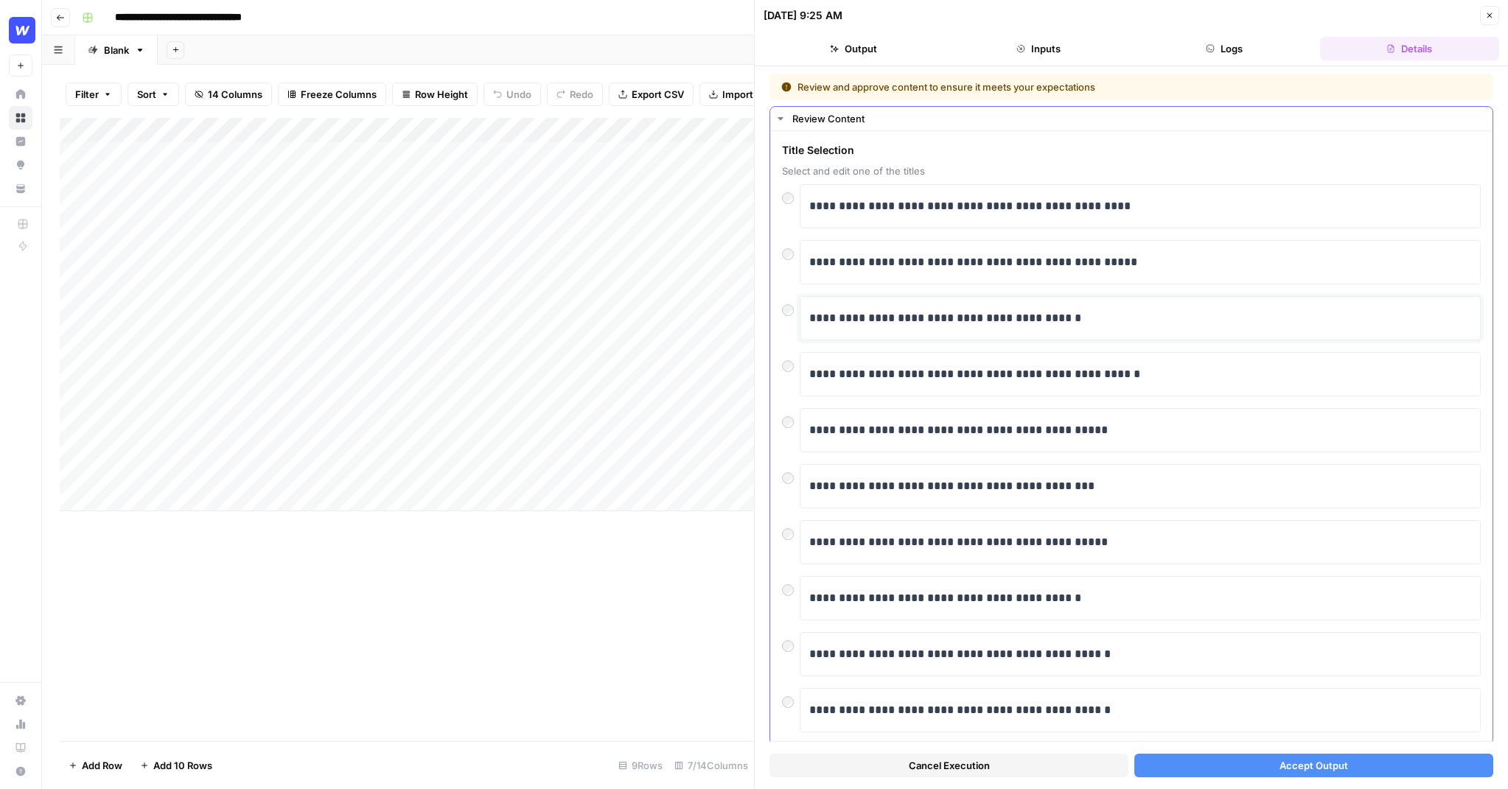
click at [1086, 320] on p "**********" at bounding box center [1140, 318] width 662 height 19
click at [1088, 320] on p "**********" at bounding box center [1140, 318] width 662 height 19
click at [1369, 760] on button "Accept Output" at bounding box center [1313, 766] width 359 height 24
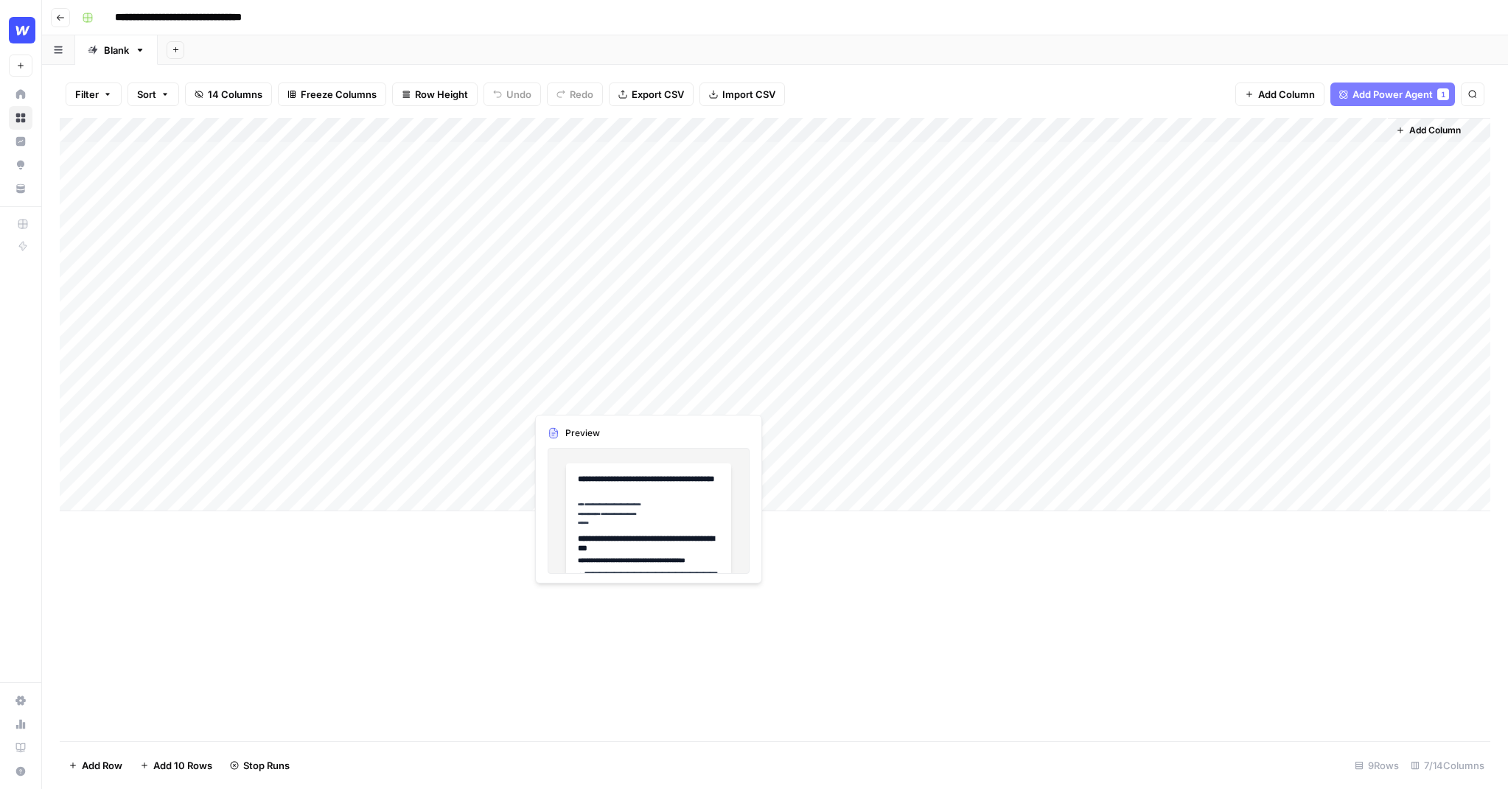
click at [595, 380] on div "Add Column" at bounding box center [775, 315] width 1430 height 394
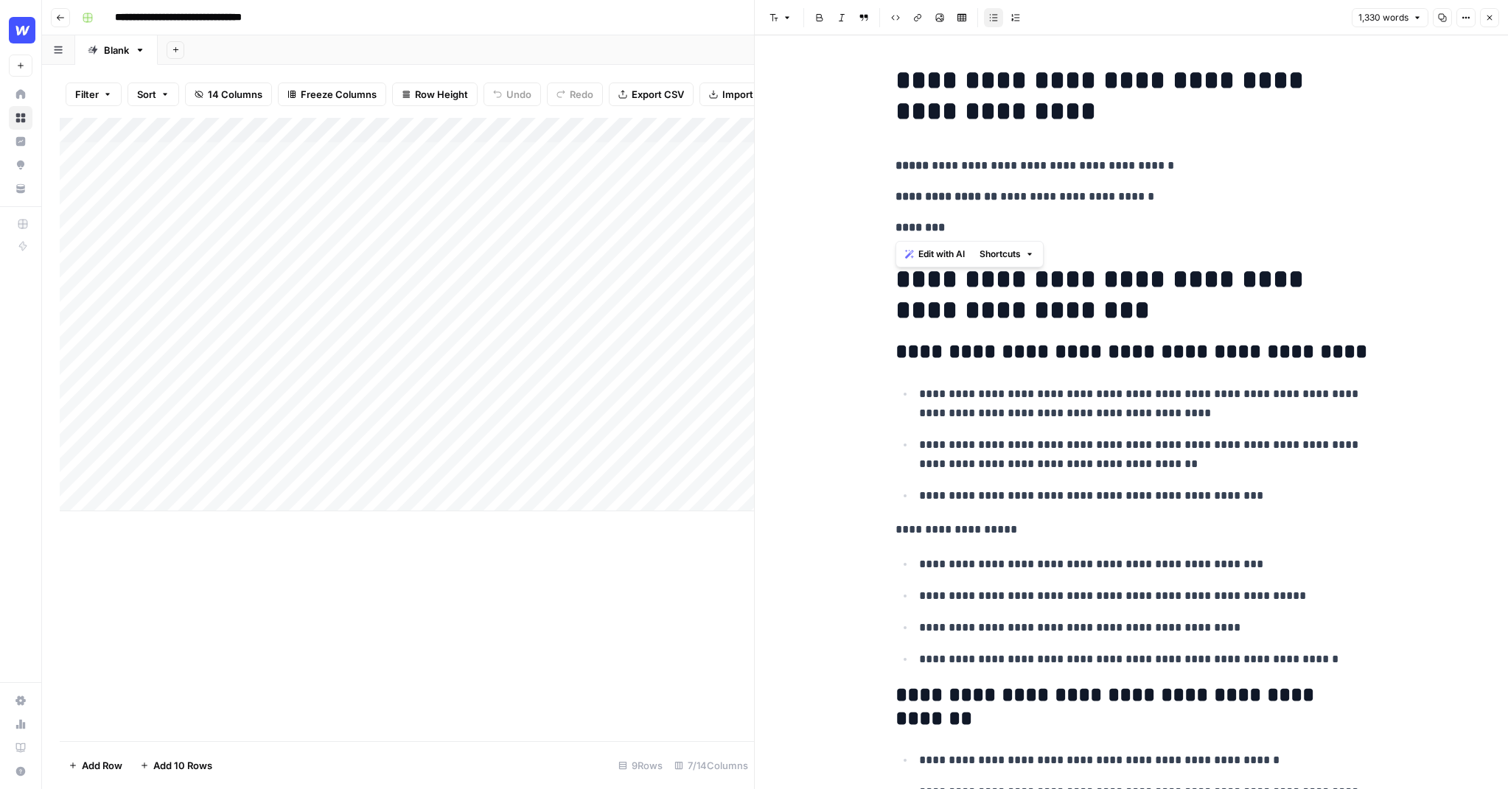
drag, startPoint x: 1192, startPoint y: 235, endPoint x: 952, endPoint y: 209, distance: 241.6
click at [960, 249] on span "Edit with AI" at bounding box center [941, 254] width 46 height 13
click at [1113, 236] on p "********" at bounding box center [1131, 227] width 472 height 19
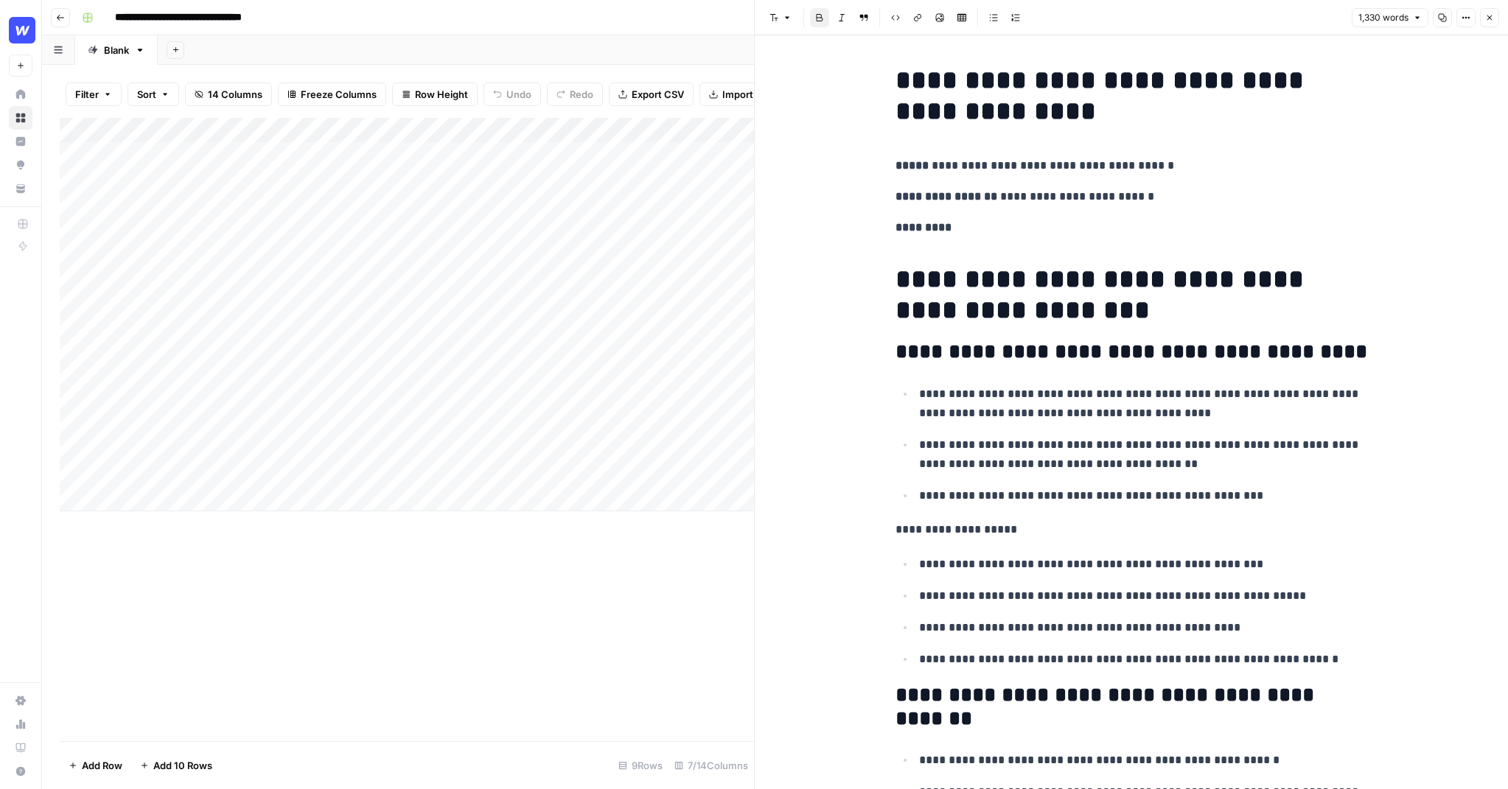
click at [1492, 13] on icon "button" at bounding box center [1489, 17] width 9 height 9
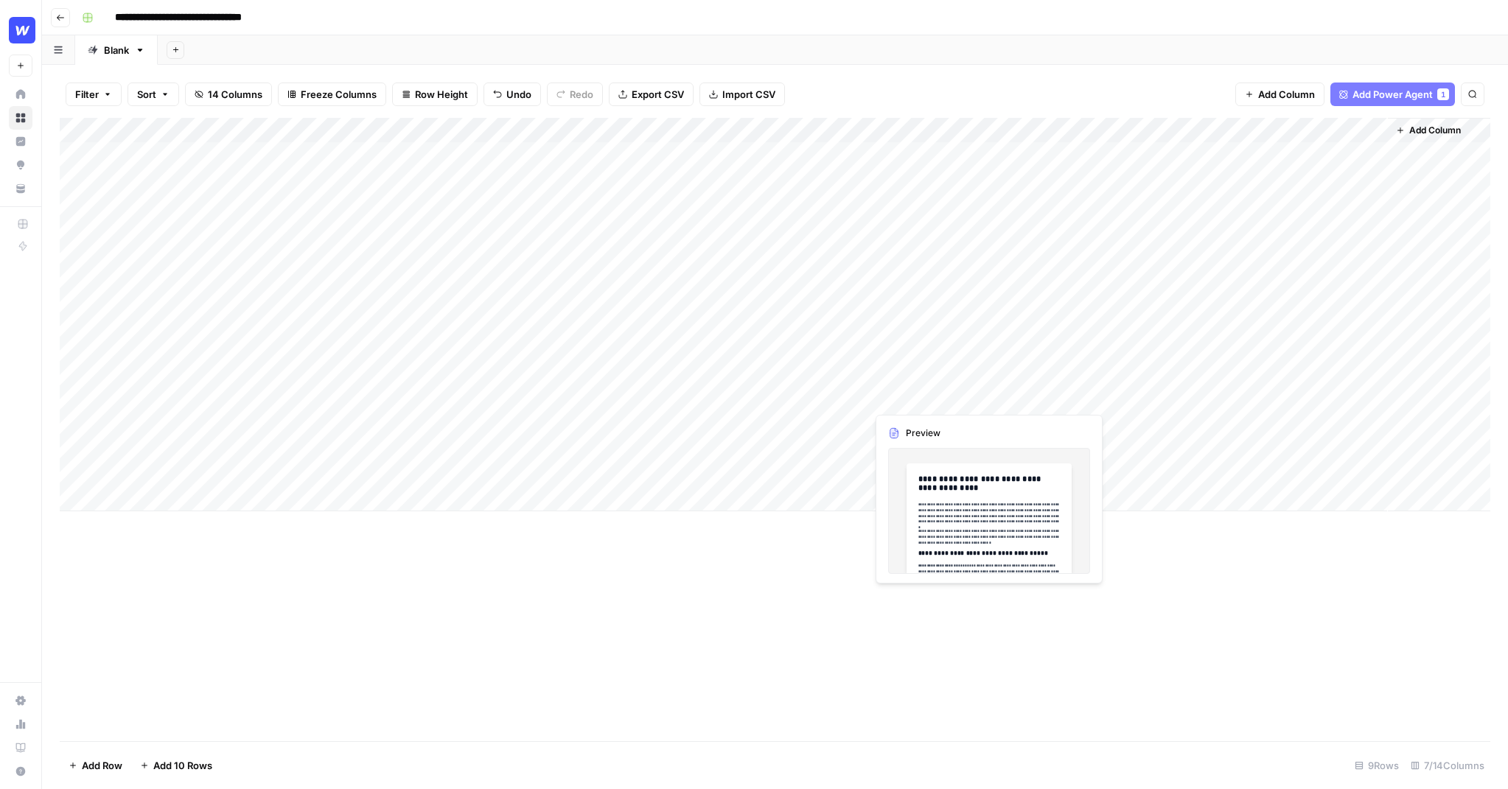
click at [958, 386] on div "Add Column" at bounding box center [775, 315] width 1430 height 394
click at [948, 378] on div "Add Column" at bounding box center [775, 315] width 1430 height 394
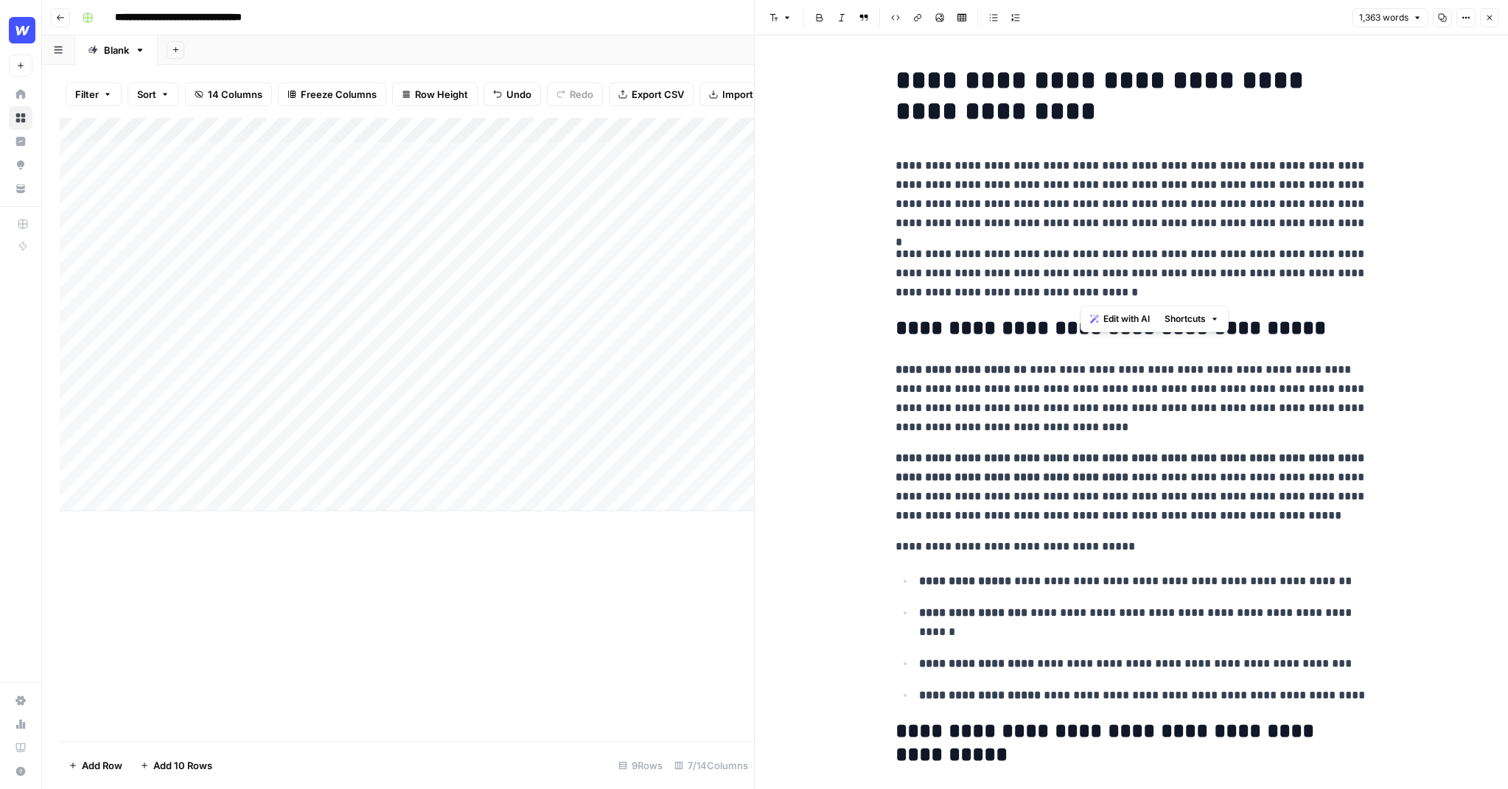
drag, startPoint x: 1189, startPoint y: 284, endPoint x: 1081, endPoint y: 254, distance: 112.0
click at [1081, 254] on p "**********" at bounding box center [1131, 273] width 472 height 57
click at [1111, 267] on p "**********" at bounding box center [1131, 273] width 472 height 57
drag, startPoint x: 1125, startPoint y: 268, endPoint x: 1090, endPoint y: 264, distance: 35.6
click at [1091, 264] on p "**********" at bounding box center [1131, 273] width 472 height 57
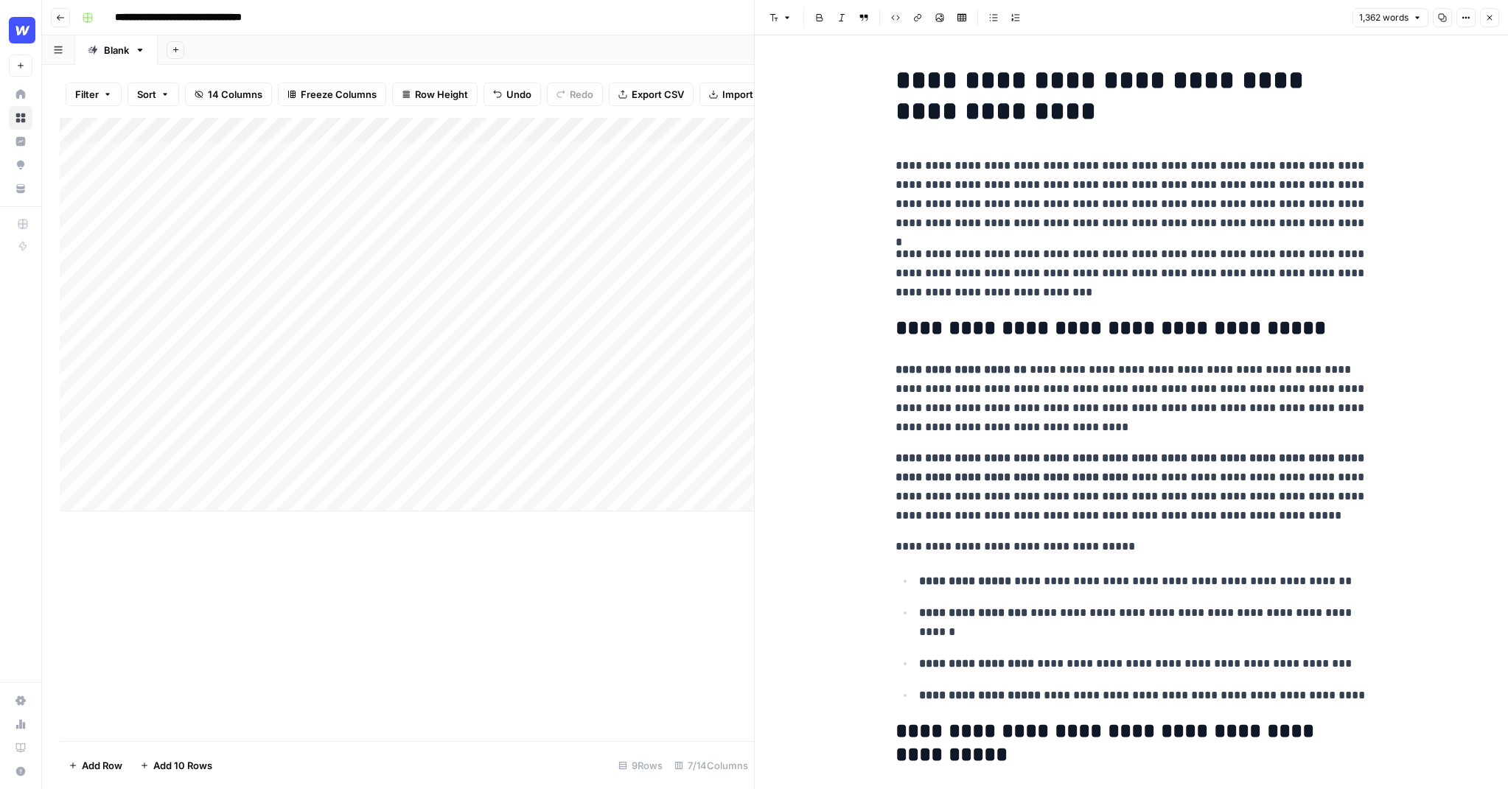
click at [1489, 15] on icon "button" at bounding box center [1489, 17] width 9 height 9
